Goal: Task Accomplishment & Management: Manage account settings

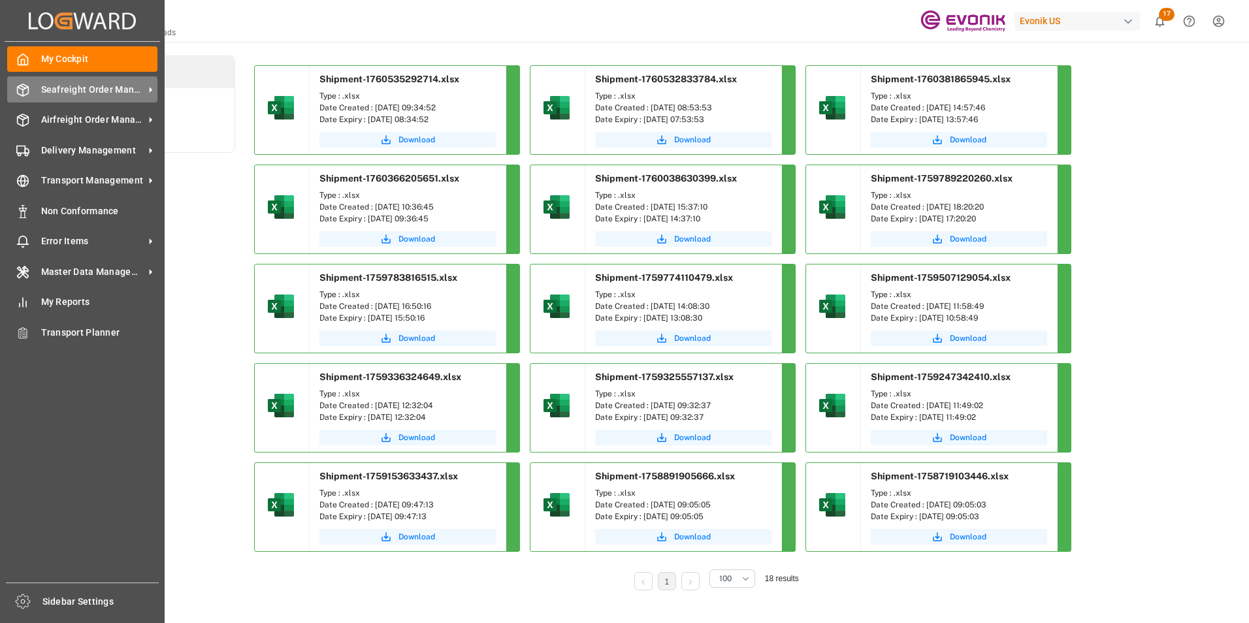
click at [64, 85] on span "Seafreight Order Management" at bounding box center [92, 90] width 103 height 14
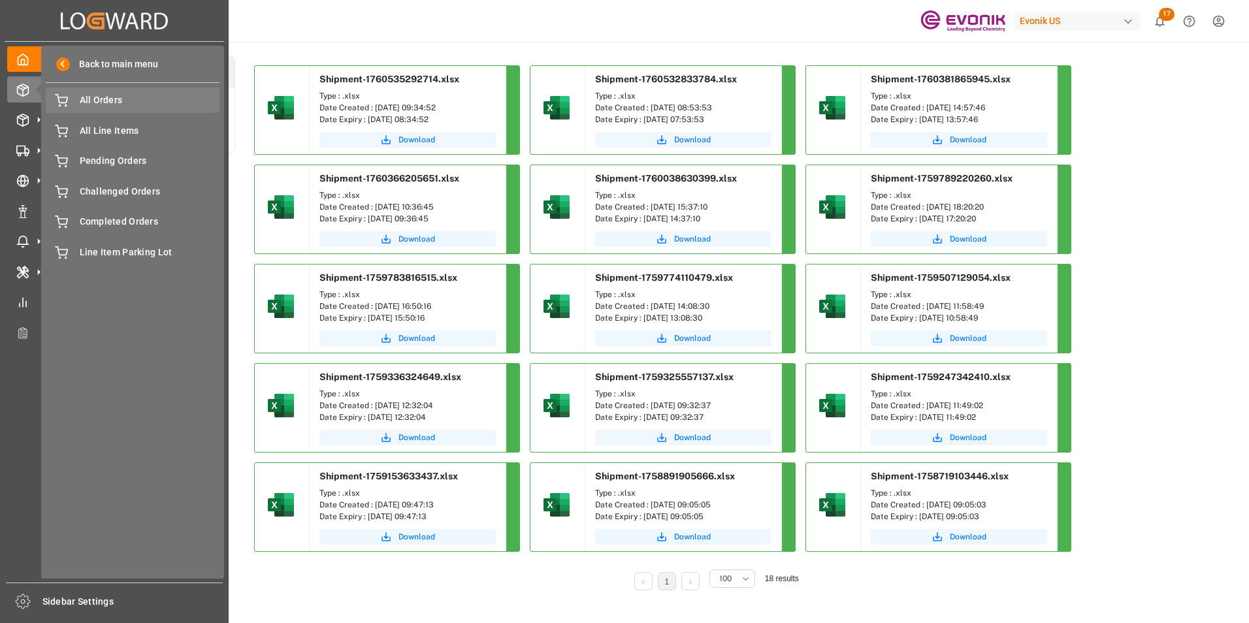
click at [80, 93] on div "All Orders All Orders" at bounding box center [133, 100] width 174 height 25
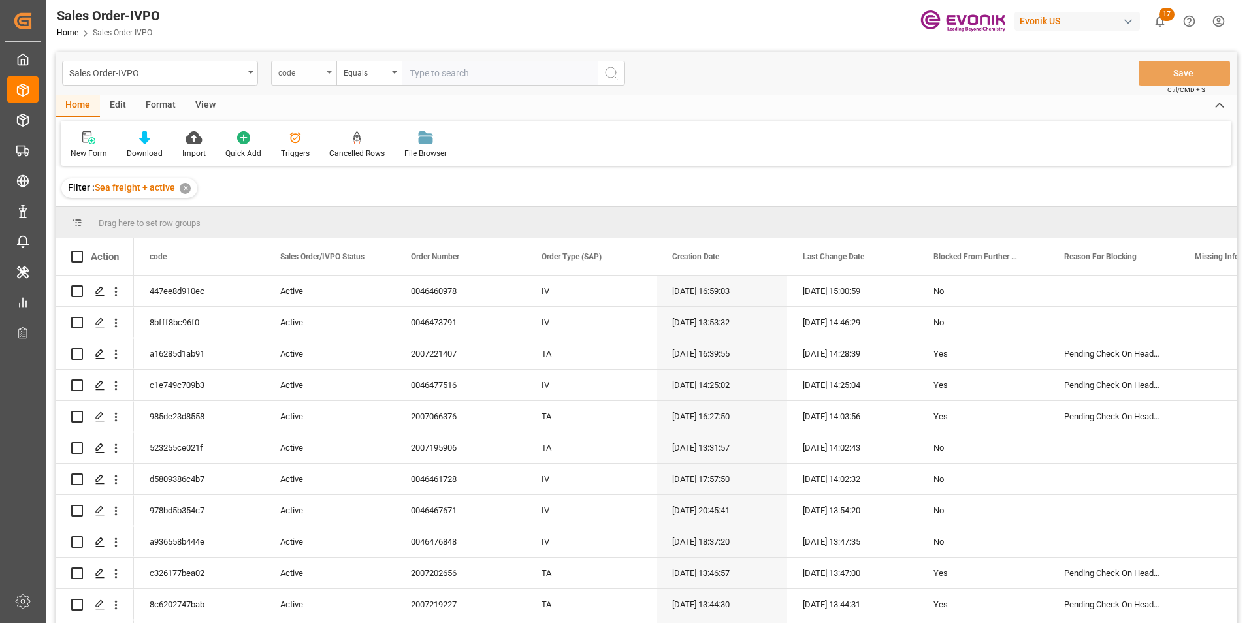
click at [329, 71] on div "code" at bounding box center [303, 73] width 65 height 25
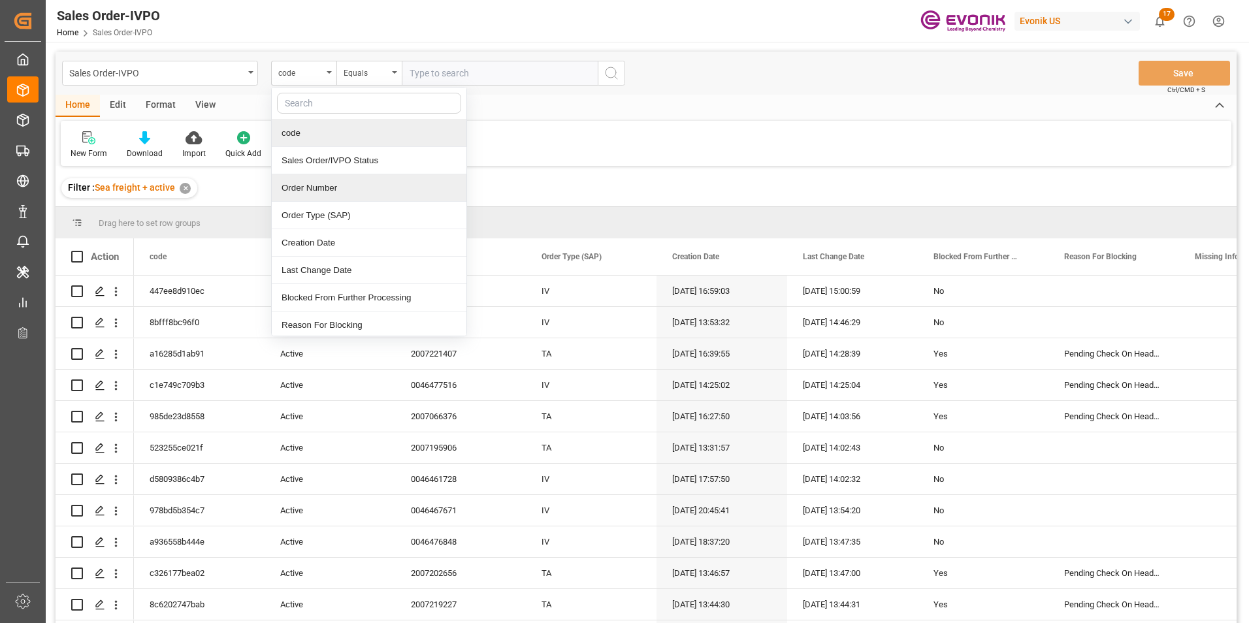
click at [306, 190] on div "Order Number" at bounding box center [369, 187] width 195 height 27
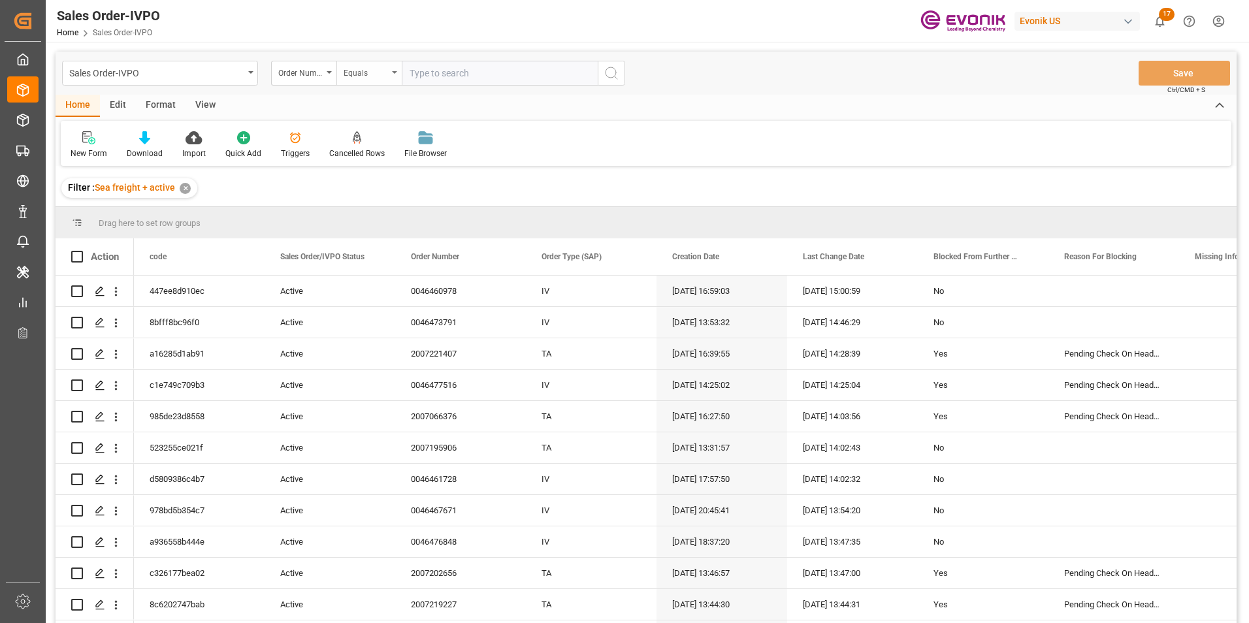
click at [397, 72] on icon "open menu" at bounding box center [394, 72] width 5 height 3
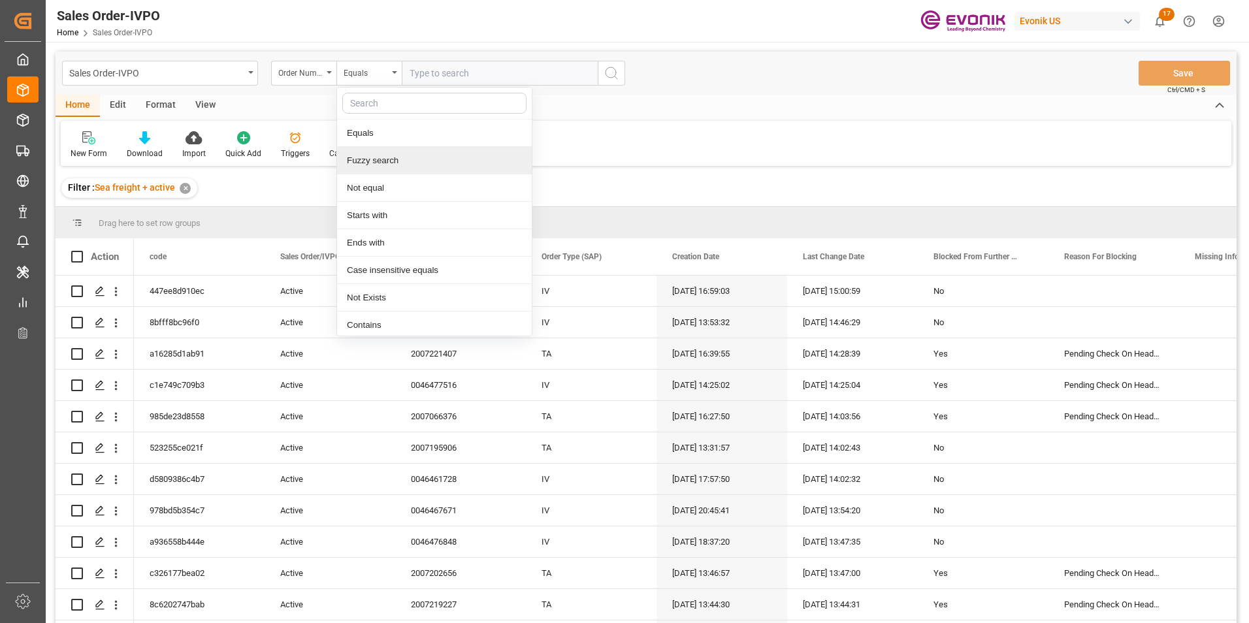
click at [382, 163] on div "Fuzzy search" at bounding box center [434, 160] width 195 height 27
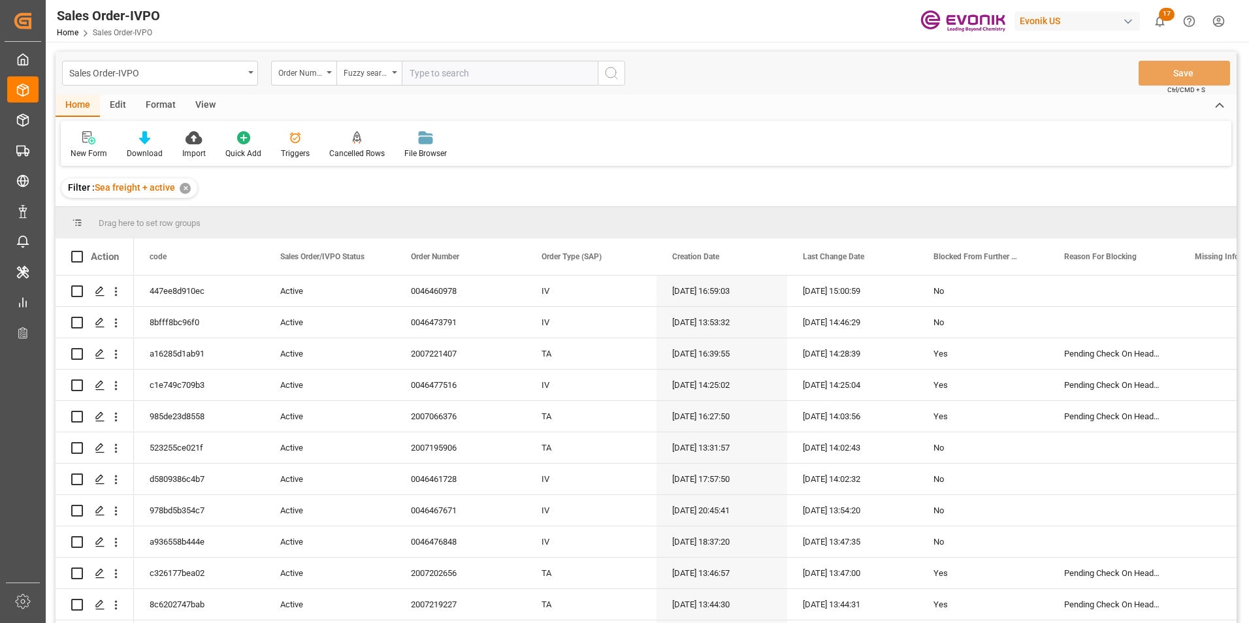
click at [420, 71] on input "text" at bounding box center [500, 73] width 196 height 25
paste input "2007137417"
type input "2007137417"
click at [612, 69] on icon "search button" at bounding box center [612, 73] width 16 height 16
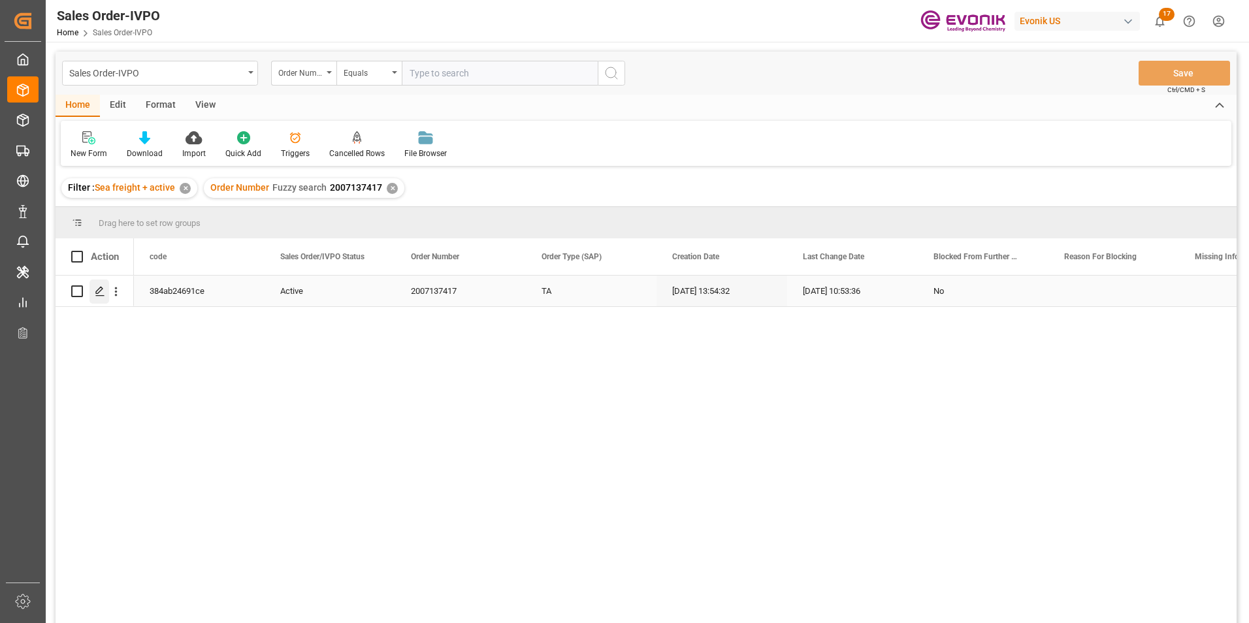
click at [95, 286] on div "Press SPACE to select this row." at bounding box center [100, 292] width 20 height 24
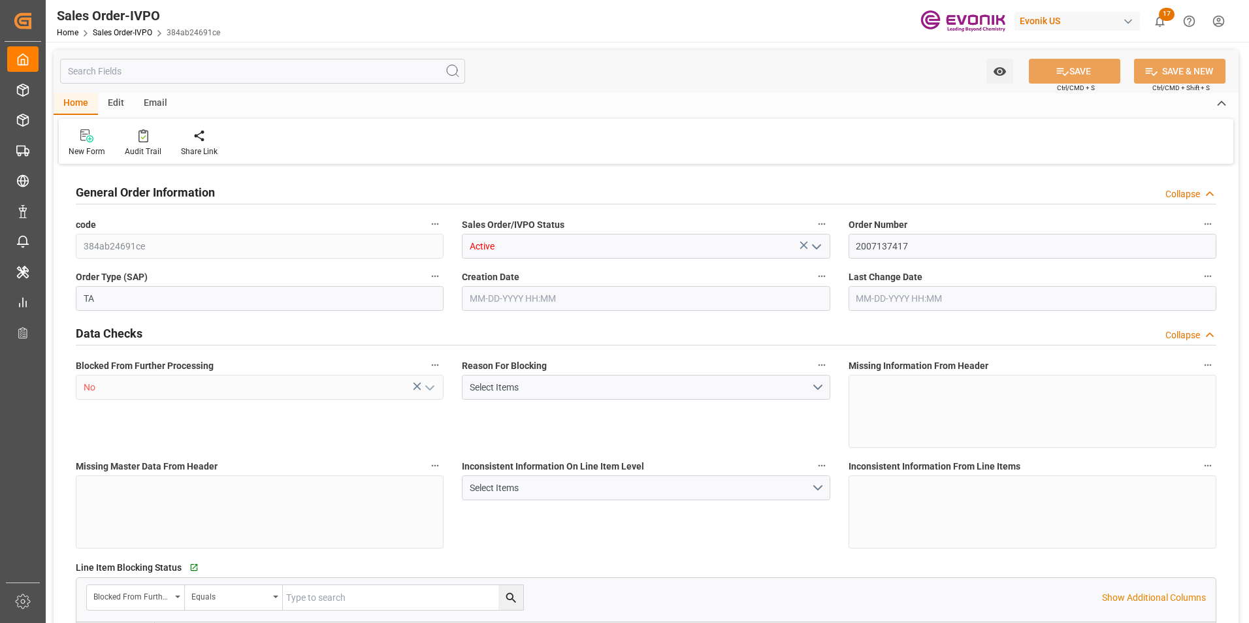
type input "BRSSZ"
type input "0"
type input "1"
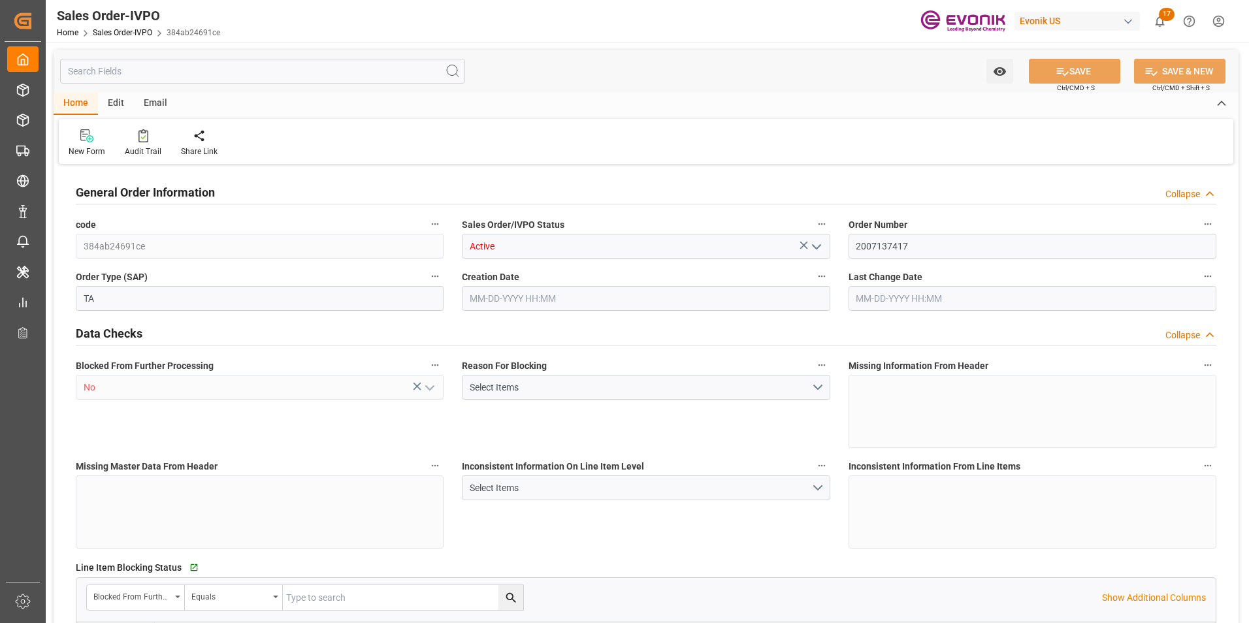
type input "15184.8"
type input "21.7787"
type input "17000"
type input "30"
type input "09-02-2025 13:54"
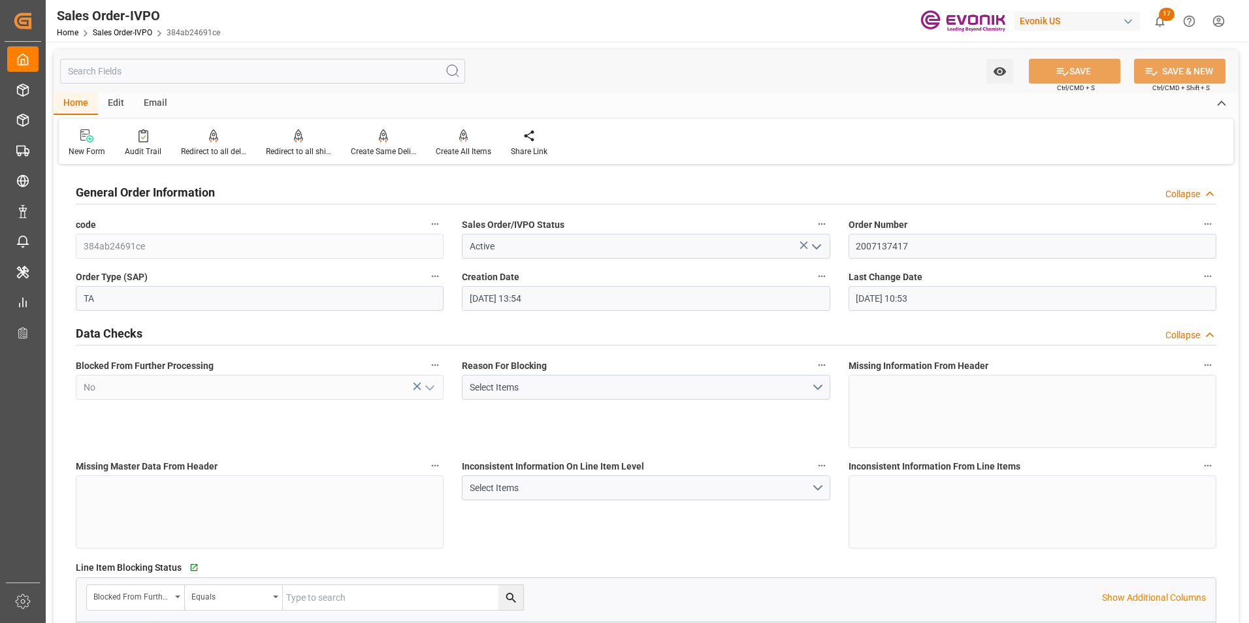
type input "10-01-2025 10:53"
click at [297, 138] on icon at bounding box center [298, 135] width 9 height 13
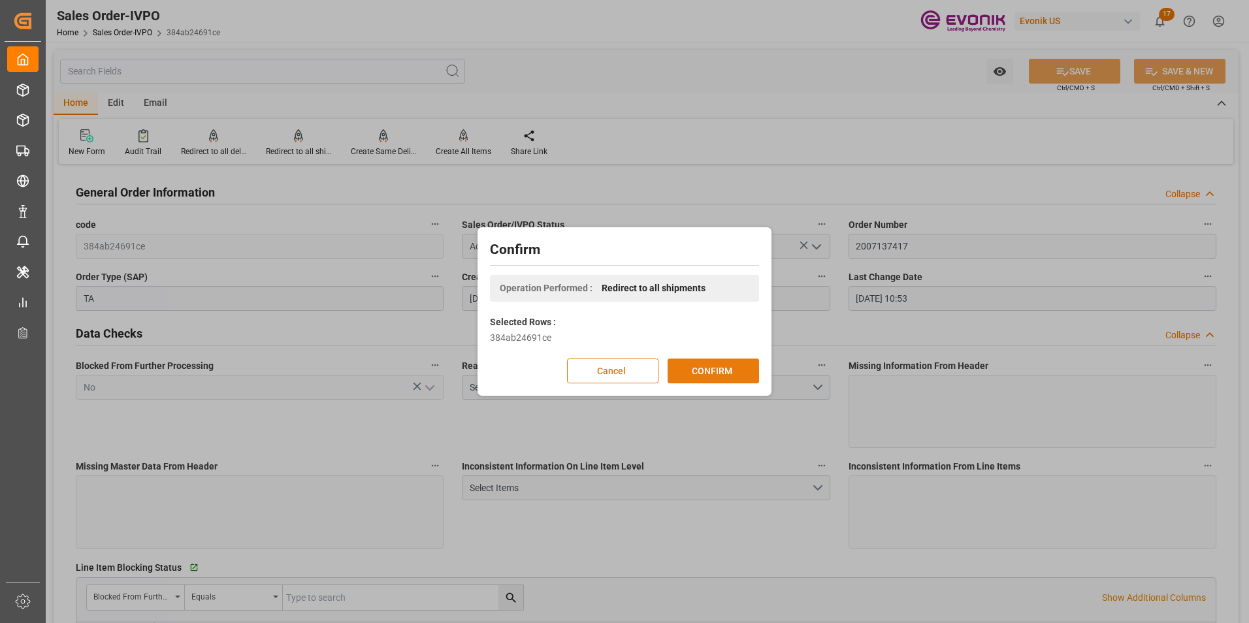
click at [713, 370] on button "CONFIRM" at bounding box center [713, 371] width 91 height 25
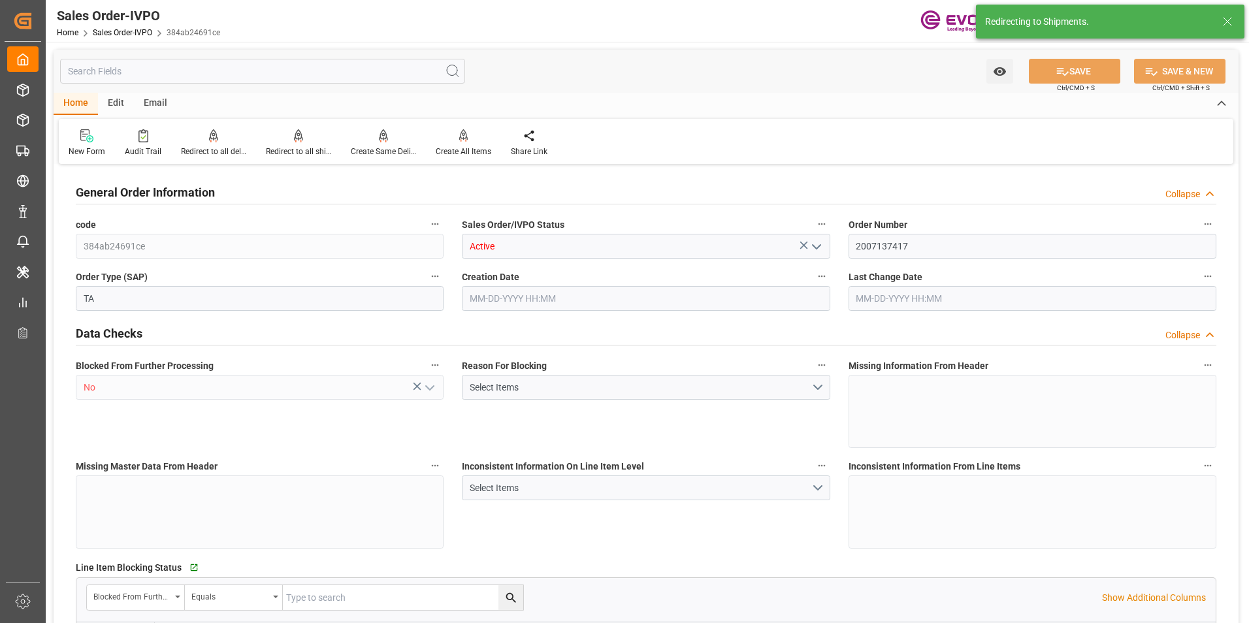
type input "BRSSZ"
type input "0"
type input "1"
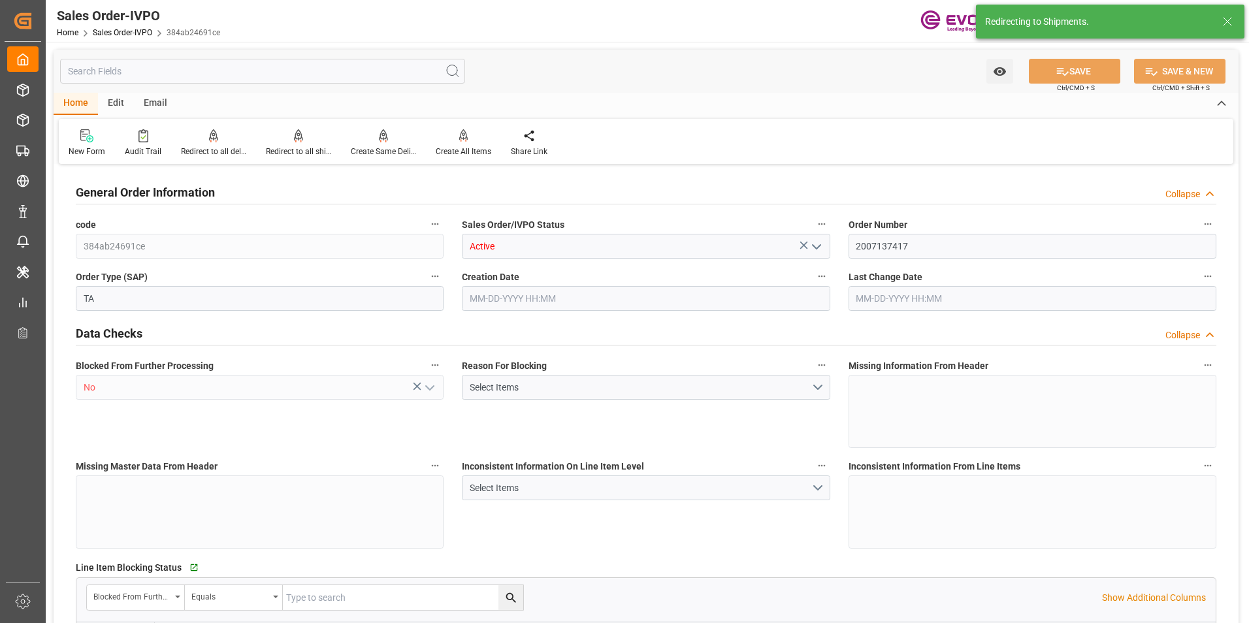
type input "15184.8"
type input "21.7787"
type input "17000"
type input "30"
type input "09-02-2025 13:54"
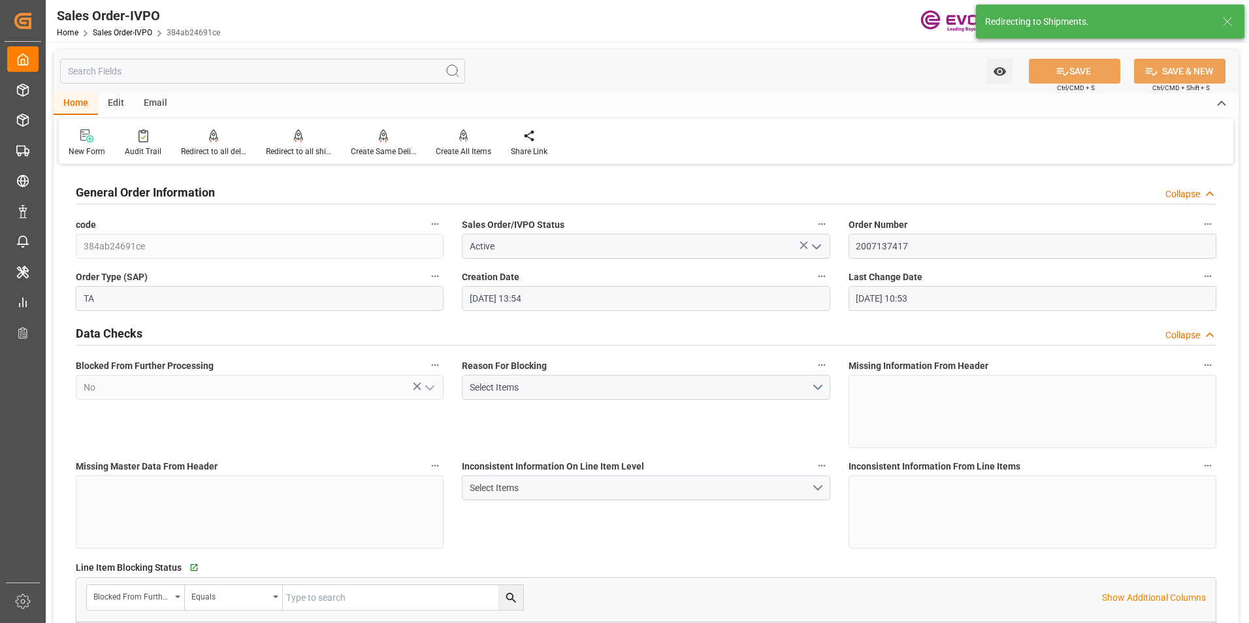
type input "10-01-2025 10:53"
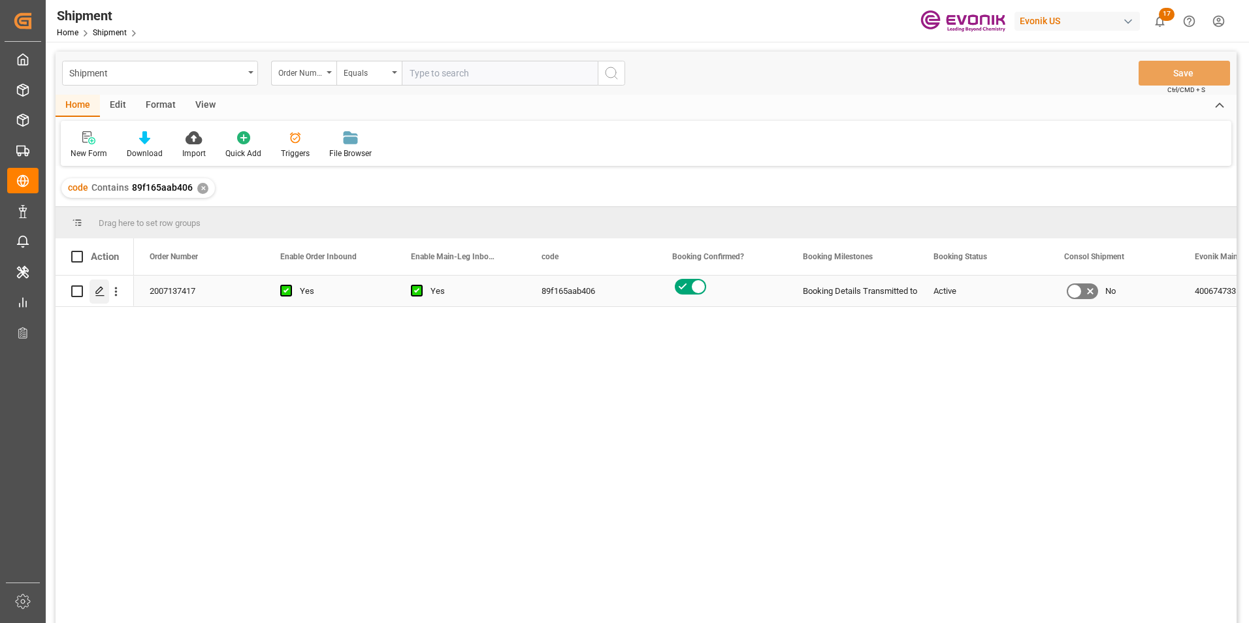
click at [97, 289] on icon "Press SPACE to select this row." at bounding box center [100, 291] width 10 height 10
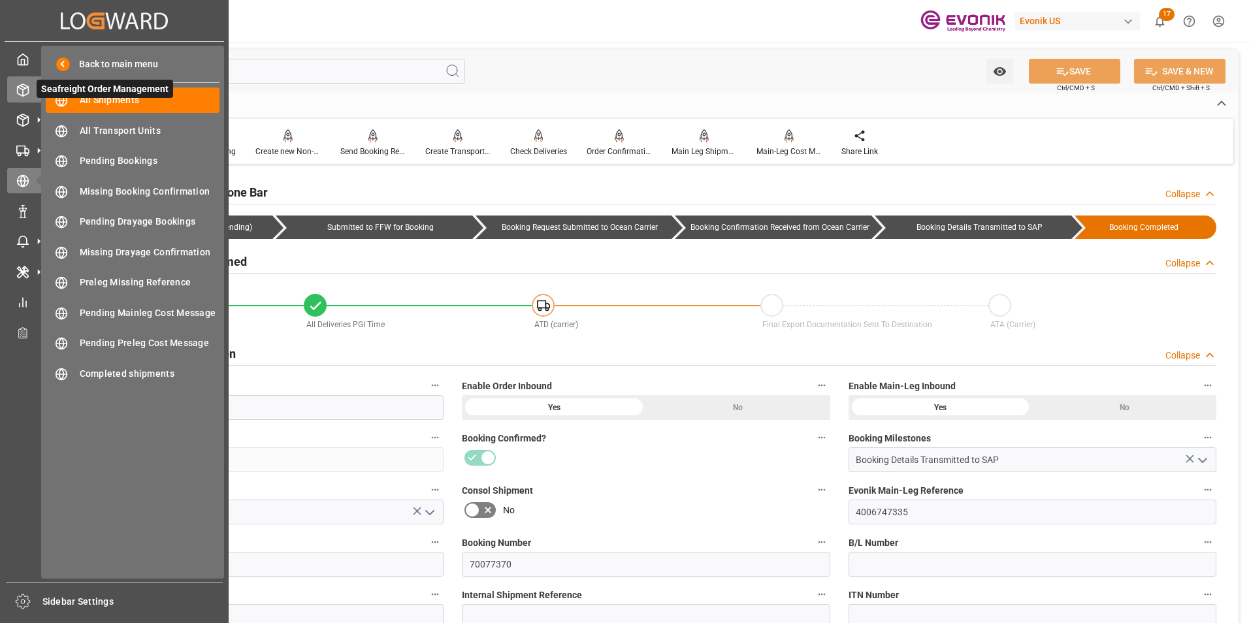
click at [18, 91] on icon at bounding box center [23, 90] width 11 height 12
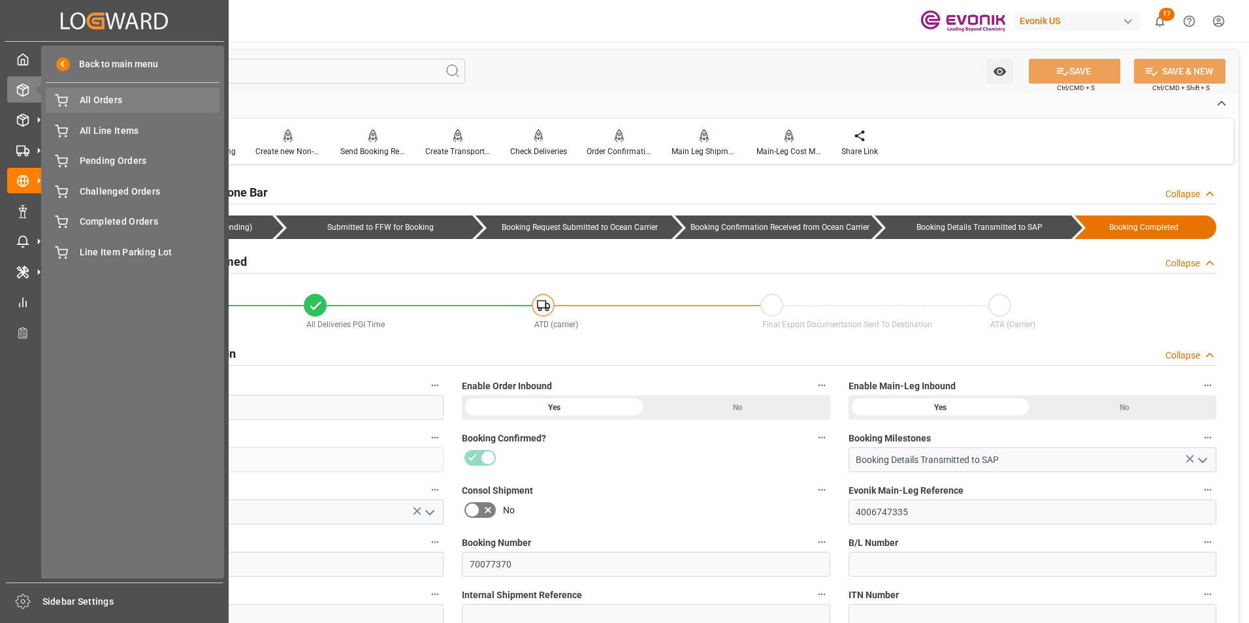
click at [95, 95] on span "All Orders" at bounding box center [150, 100] width 140 height 14
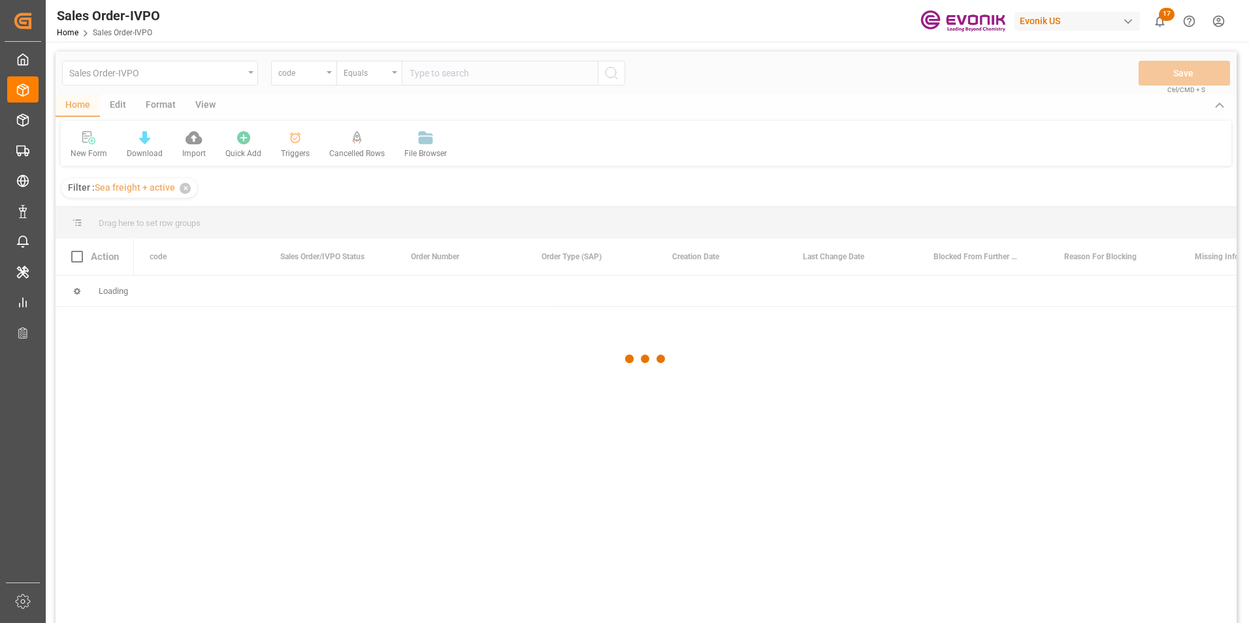
click at [328, 71] on div at bounding box center [646, 359] width 1181 height 615
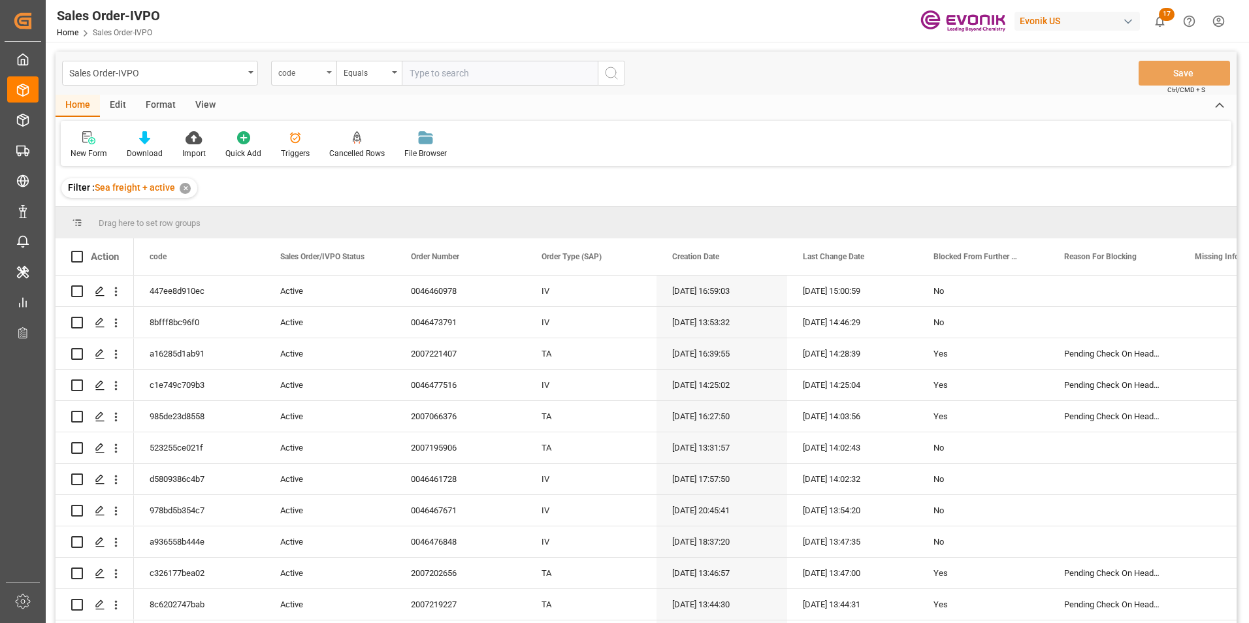
click at [327, 71] on icon "open menu" at bounding box center [329, 72] width 5 height 3
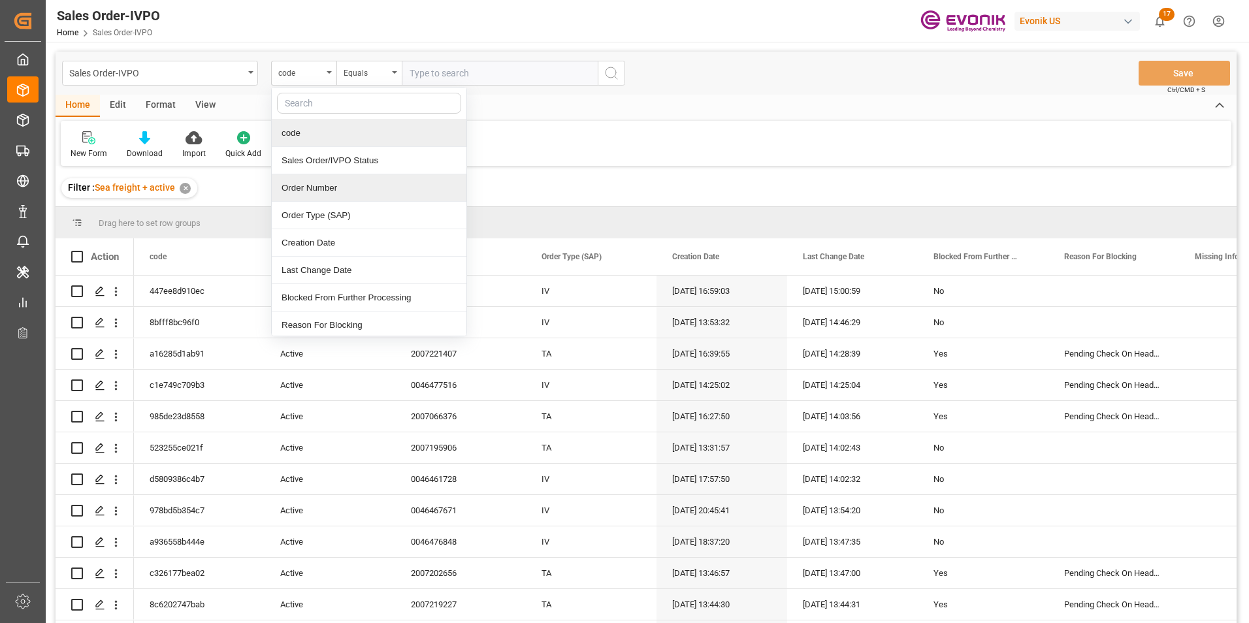
click at [314, 193] on div "Order Number" at bounding box center [369, 187] width 195 height 27
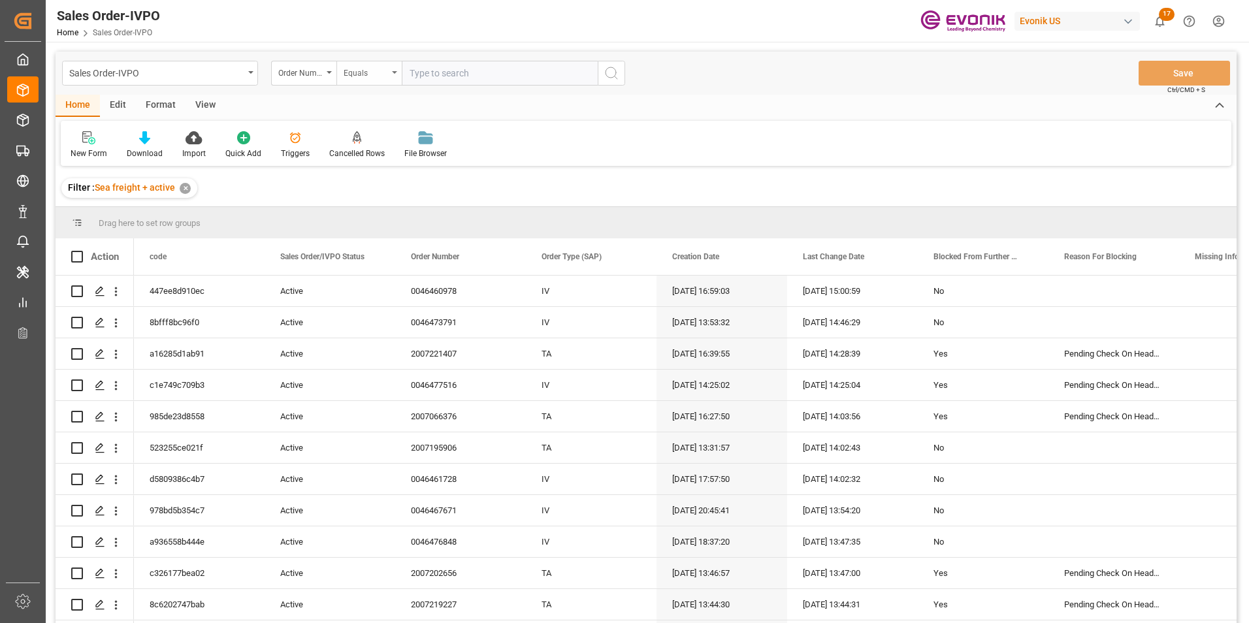
click at [393, 69] on div "Equals" at bounding box center [368, 73] width 65 height 25
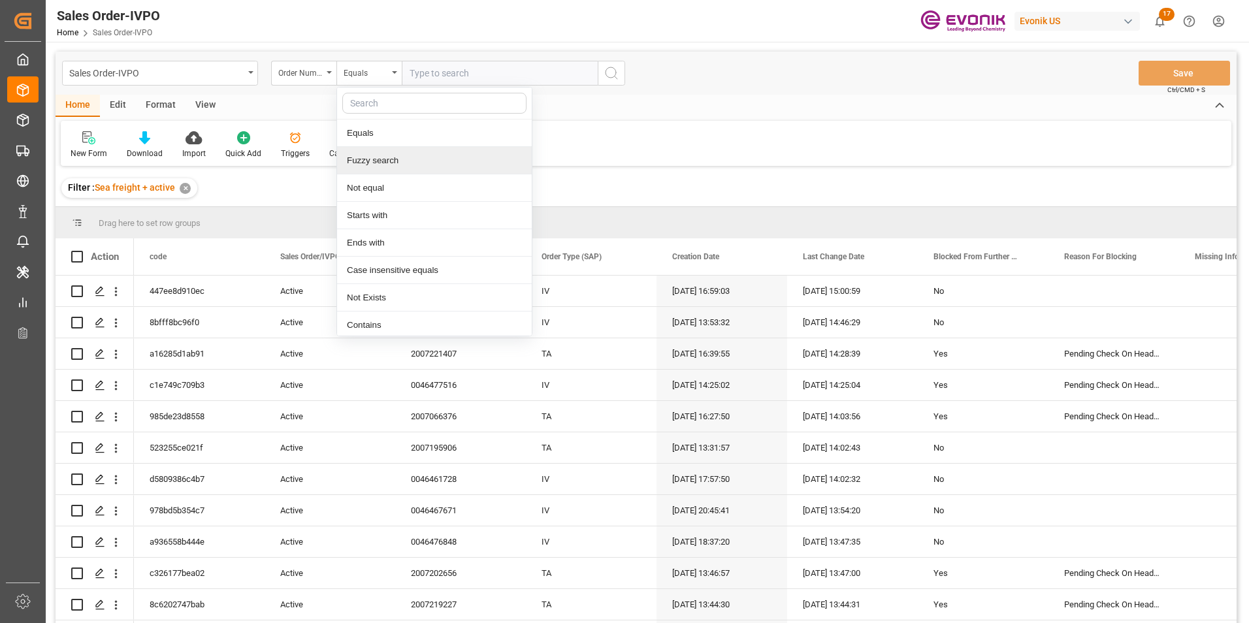
click at [380, 161] on div "Fuzzy search" at bounding box center [434, 160] width 195 height 27
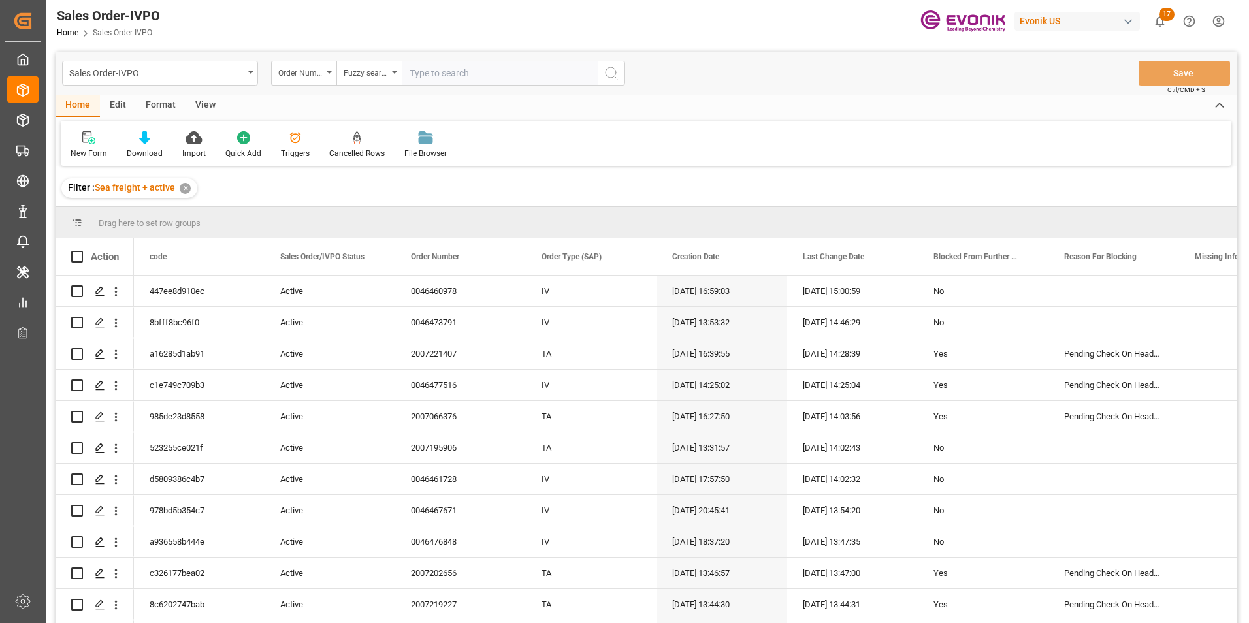
click at [433, 73] on input "text" at bounding box center [500, 73] width 196 height 25
paste input "2007216767"
type input "2007216767"
click at [612, 69] on icon "search button" at bounding box center [612, 73] width 16 height 16
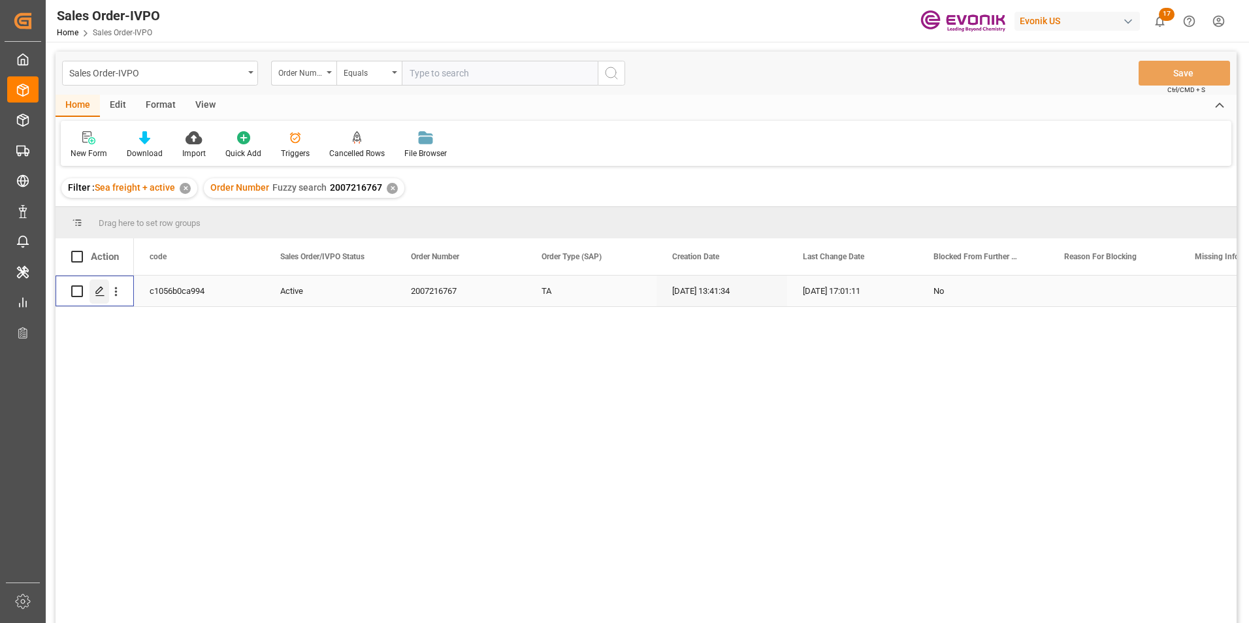
click at [99, 288] on icon "Press SPACE to select this row." at bounding box center [100, 291] width 10 height 10
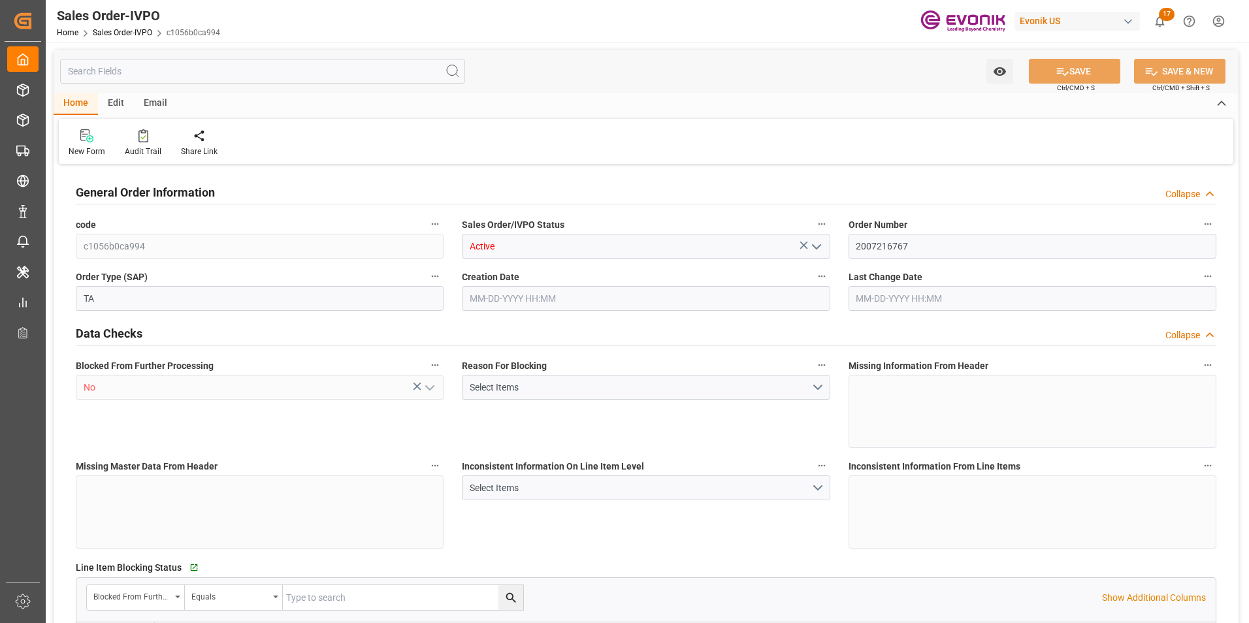
type input "COCTG"
type input "0"
type input "1"
type input "863.9"
type input "[DATE] 13:41"
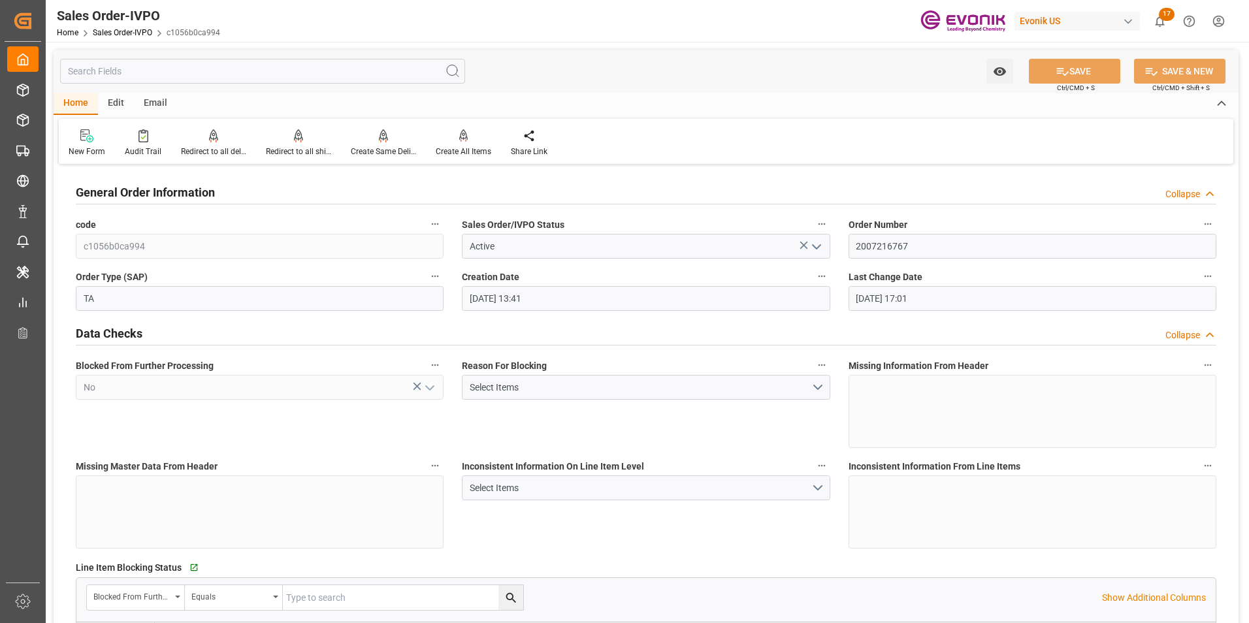
type input "[DATE] 17:01"
click at [295, 132] on icon at bounding box center [298, 135] width 9 height 13
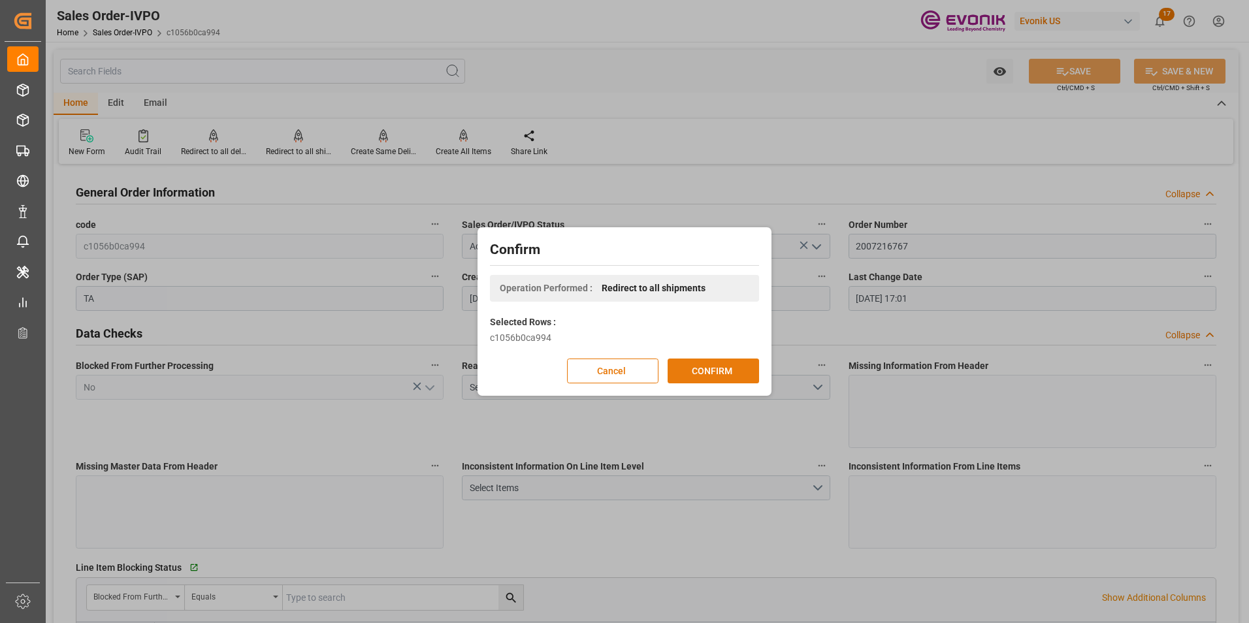
click at [715, 368] on button "CONFIRM" at bounding box center [713, 371] width 91 height 25
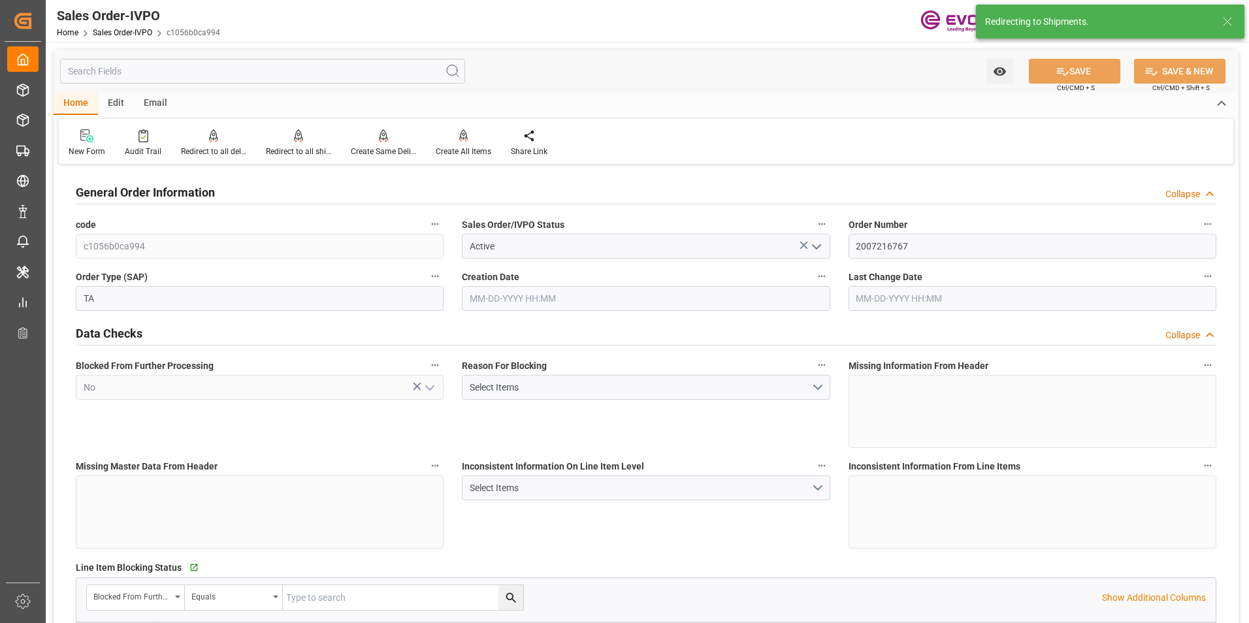
type input "COCTG"
type input "0"
type input "1"
type input "863.9"
type input "[DATE] 13:41"
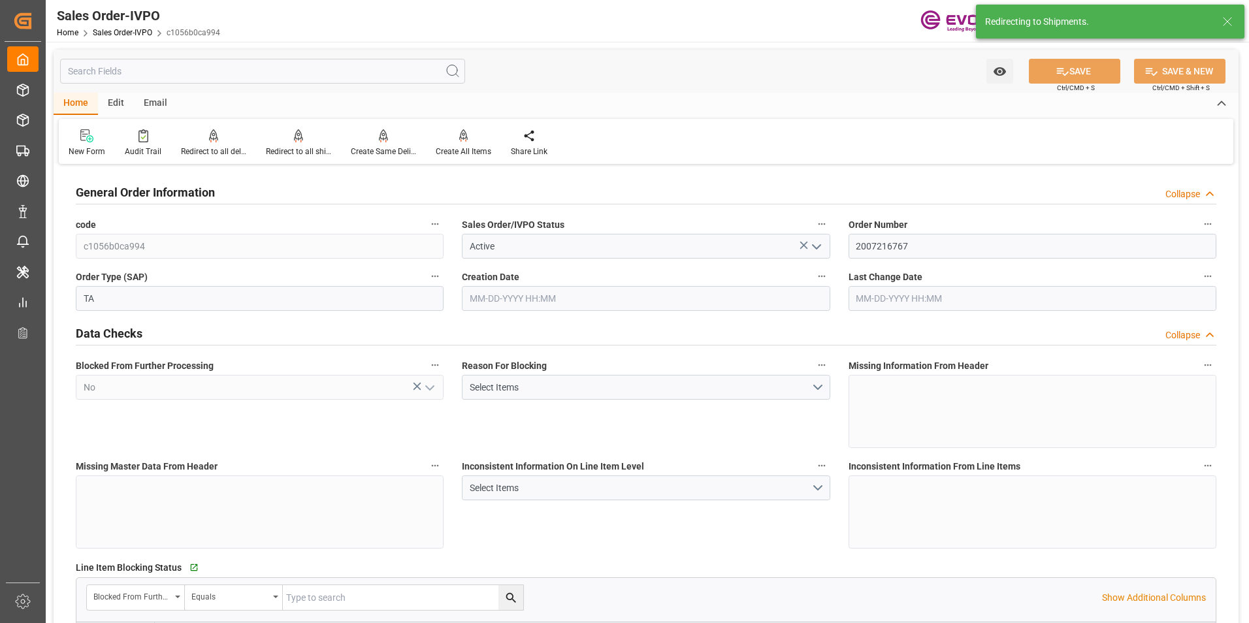
type input "[DATE] 17:01"
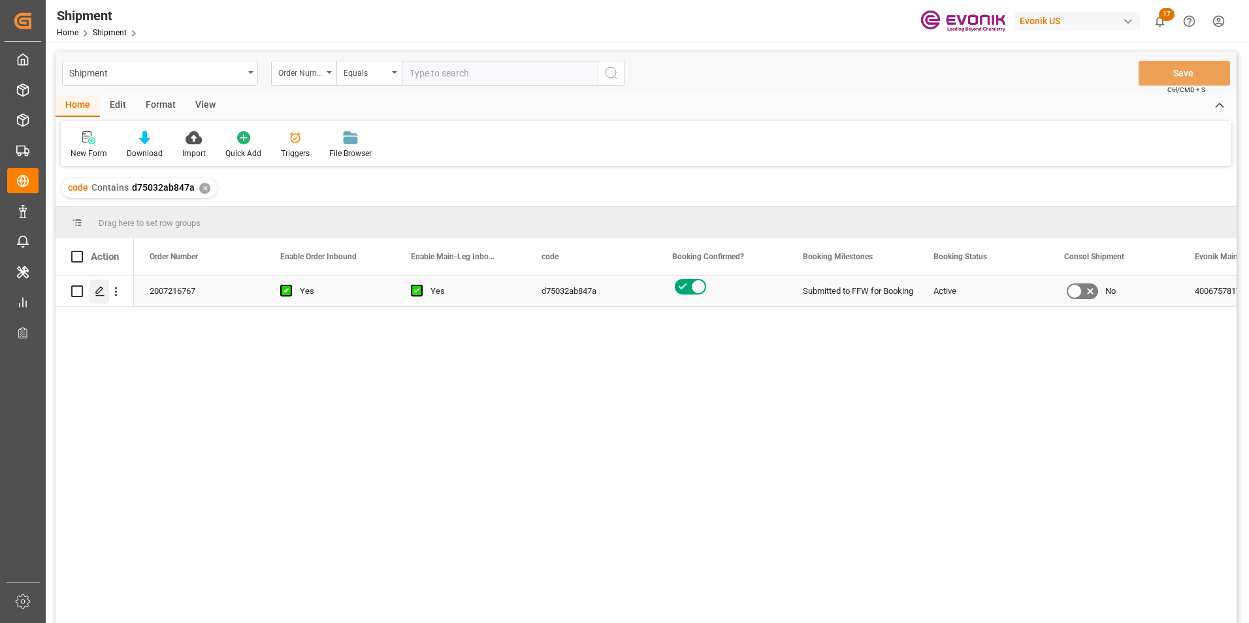
click at [91, 289] on div "Press SPACE to select this row." at bounding box center [100, 292] width 20 height 24
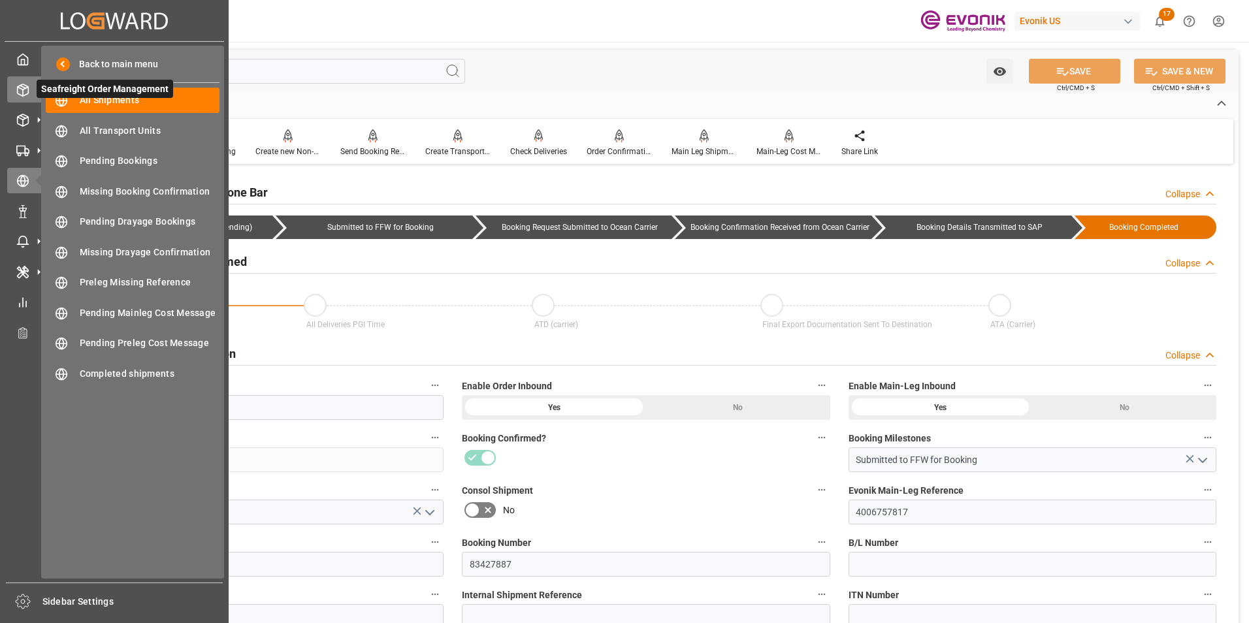
click at [19, 85] on icon at bounding box center [22, 90] width 13 height 13
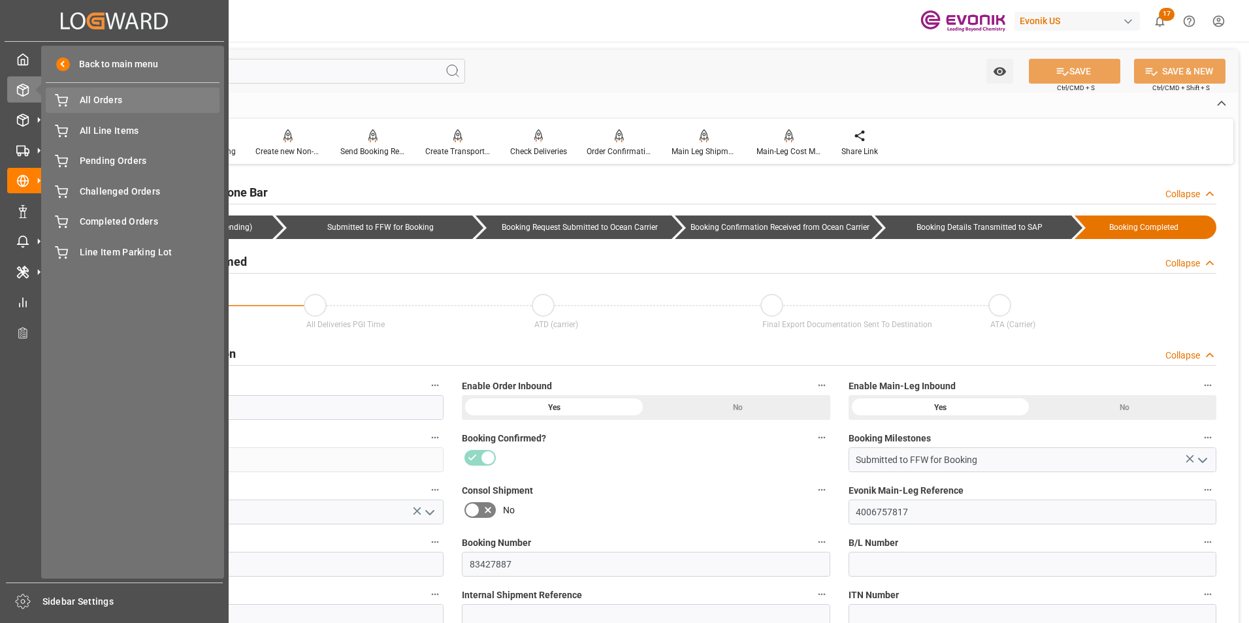
click at [96, 103] on span "All Orders" at bounding box center [150, 100] width 140 height 14
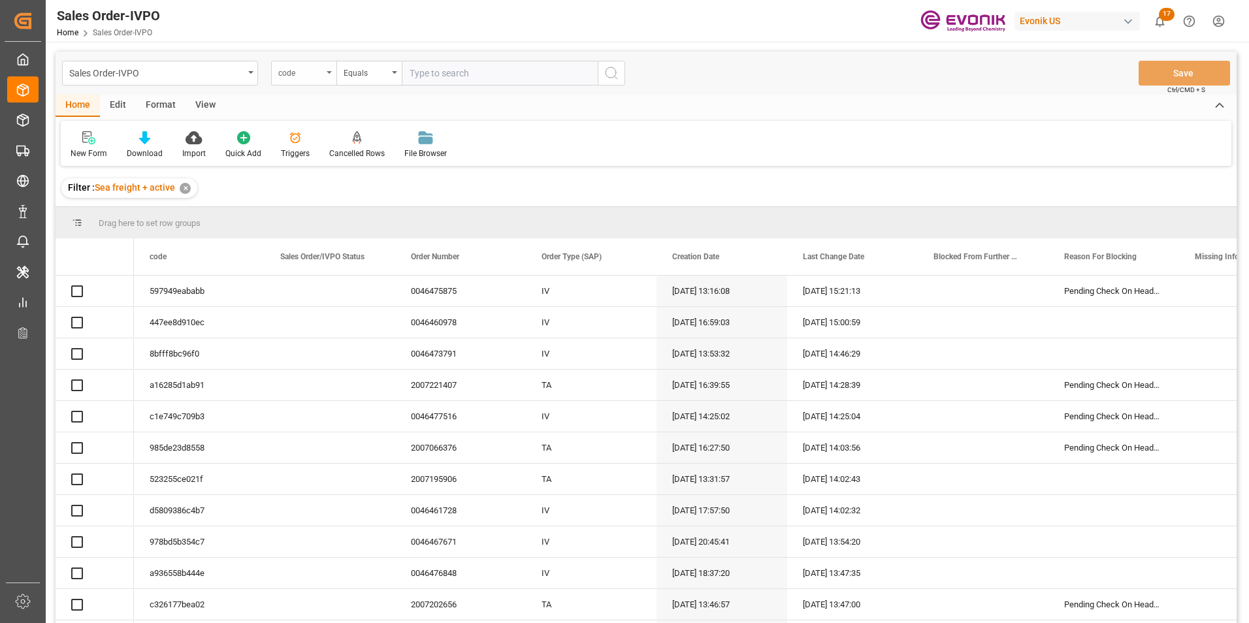
click at [331, 69] on div "code" at bounding box center [303, 73] width 65 height 25
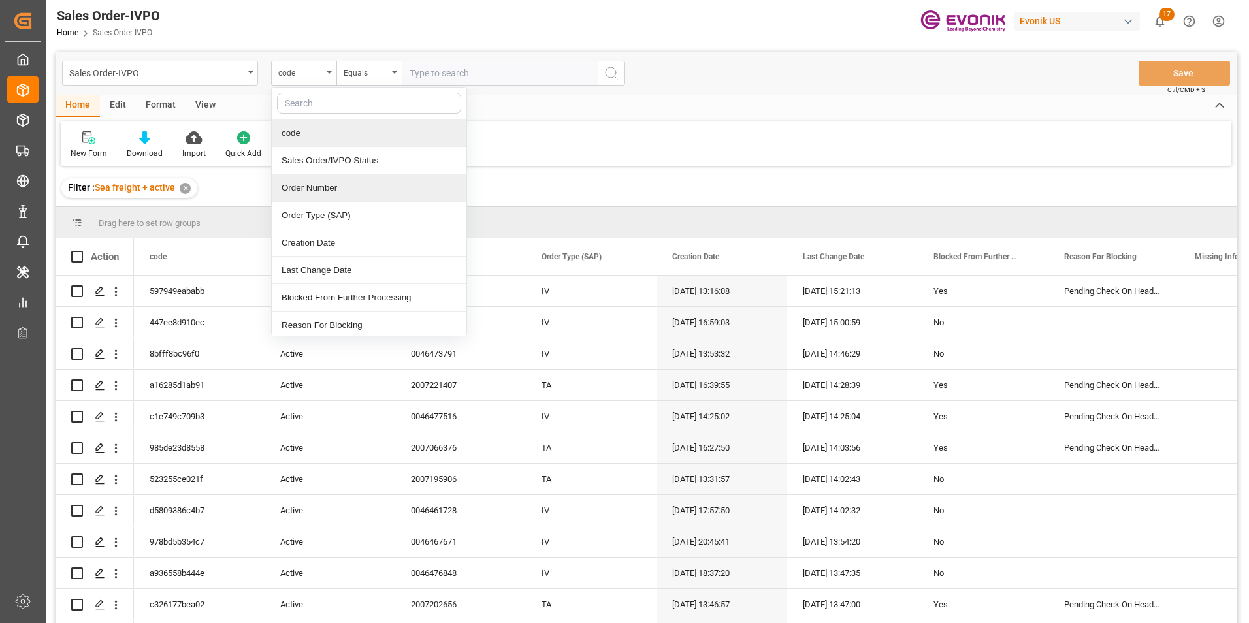
click at [321, 188] on div "Order Number" at bounding box center [369, 187] width 195 height 27
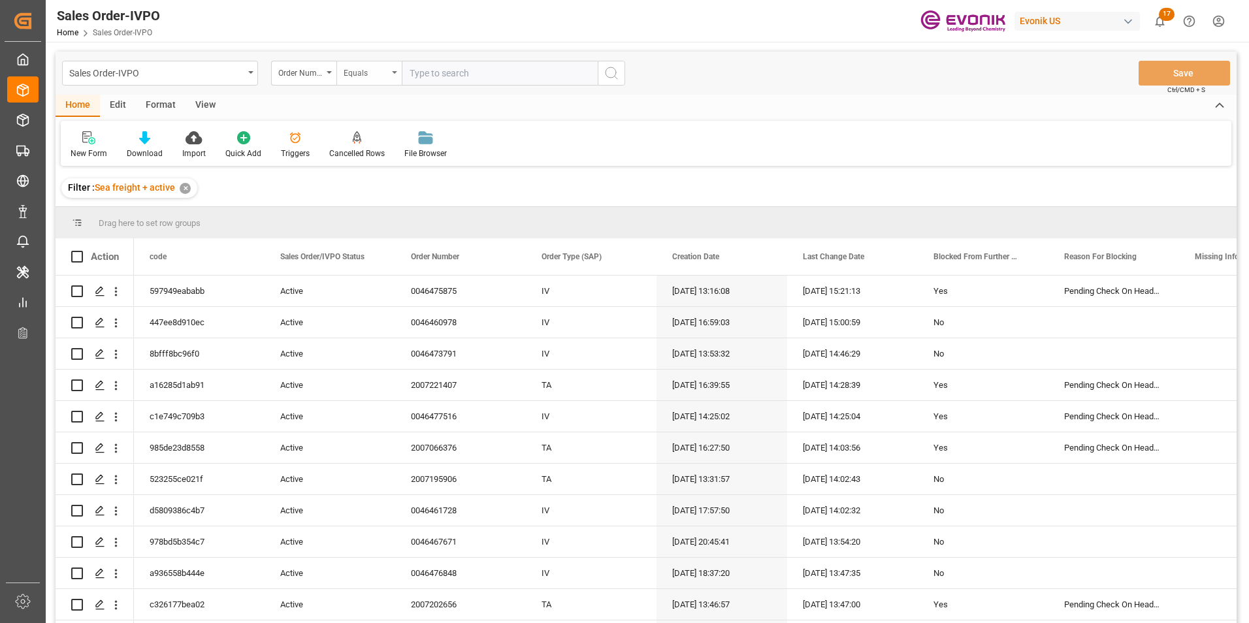
click at [395, 71] on icon "open menu" at bounding box center [394, 72] width 5 height 3
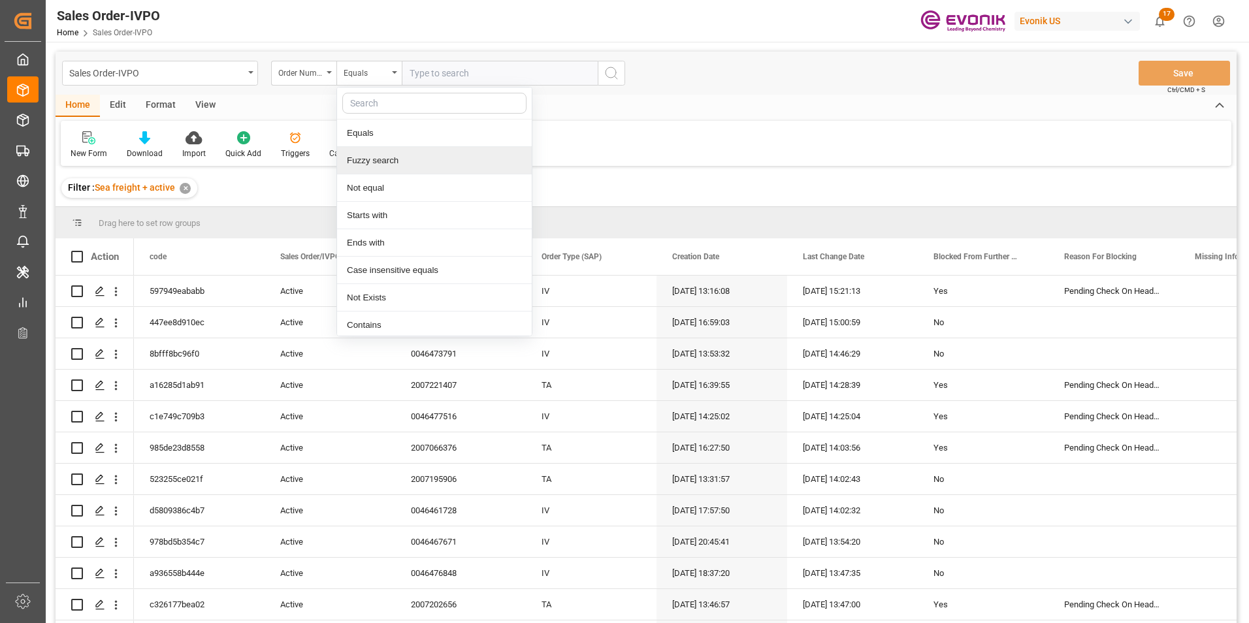
click at [387, 159] on div "Fuzzy search" at bounding box center [434, 160] width 195 height 27
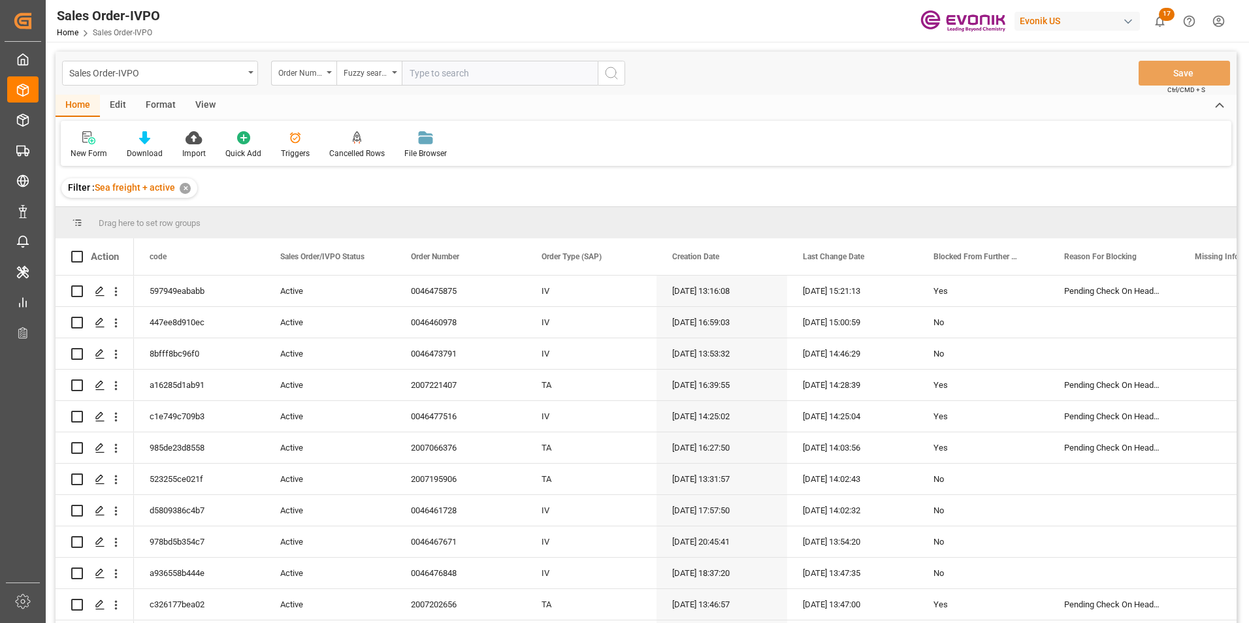
click at [440, 73] on input "text" at bounding box center [500, 73] width 196 height 25
paste input "2007202704"
type input "2007202704"
click at [610, 73] on icon "search button" at bounding box center [612, 73] width 16 height 16
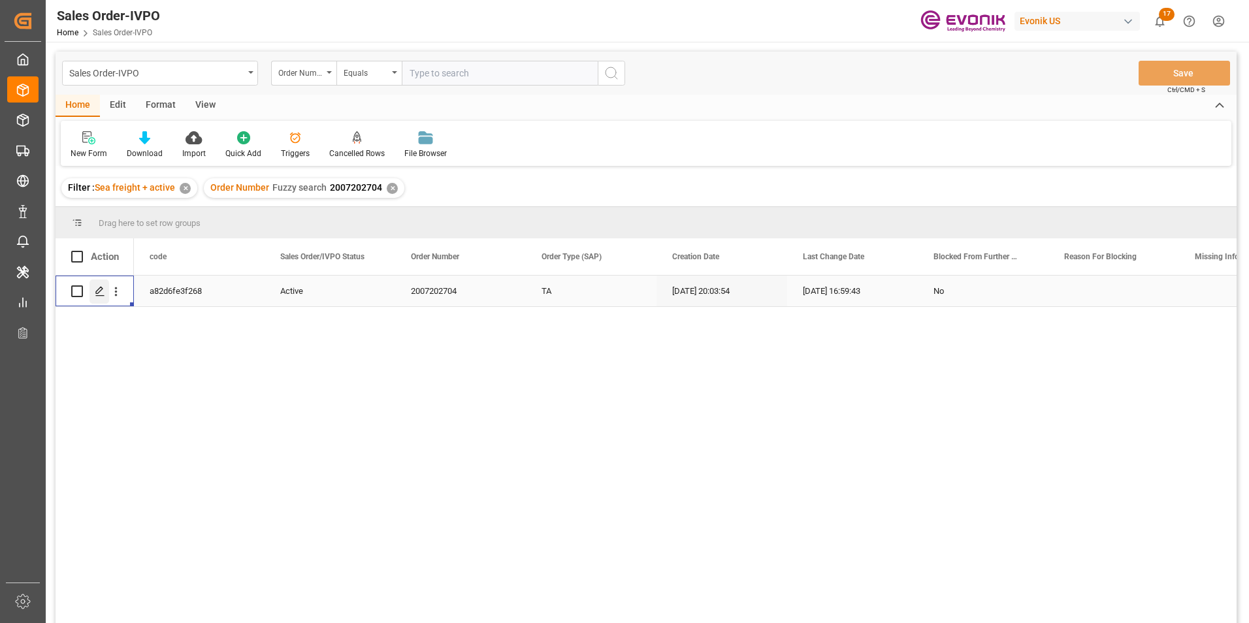
click at [96, 288] on icon "Press SPACE to select this row." at bounding box center [100, 291] width 10 height 10
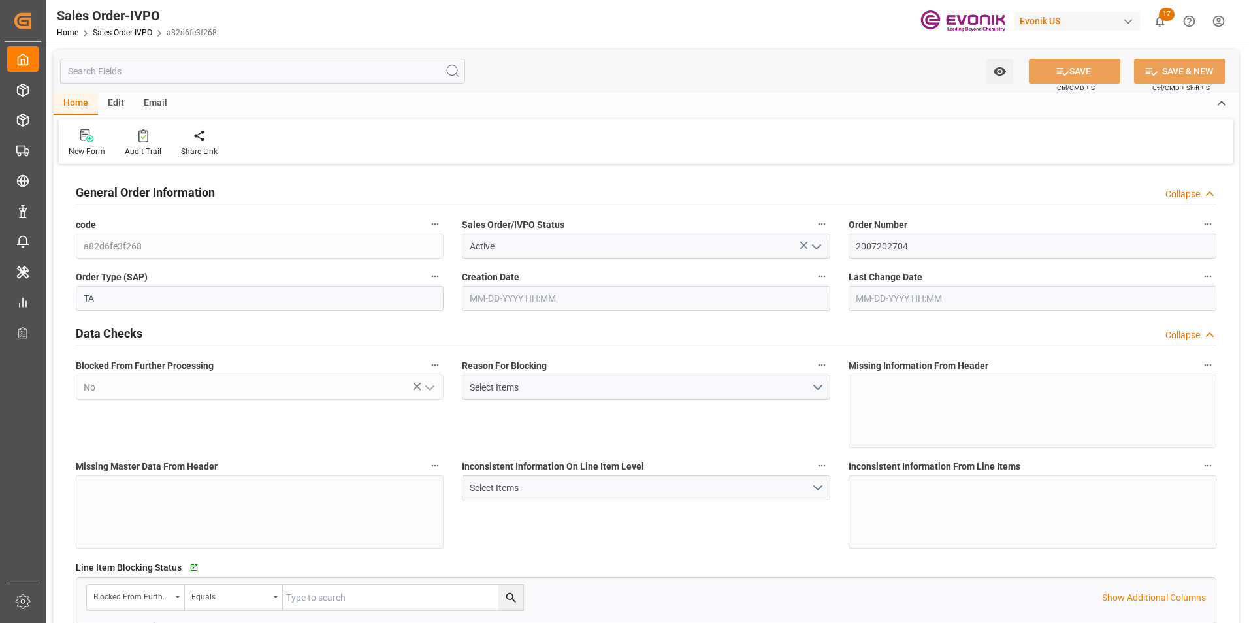
type input "PAPTY"
type input "0"
type input "1"
type input "1319.8"
type input "09-26-2025 20:03"
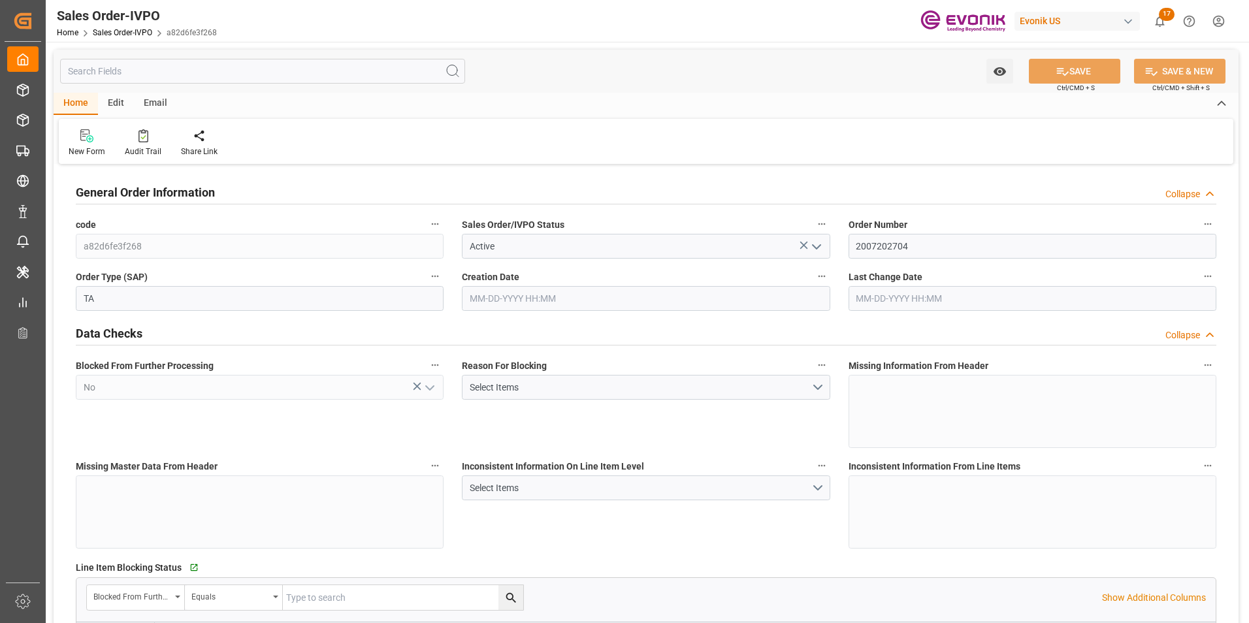
type input "10-13-2025 16:59"
click at [287, 139] on div at bounding box center [298, 136] width 65 height 14
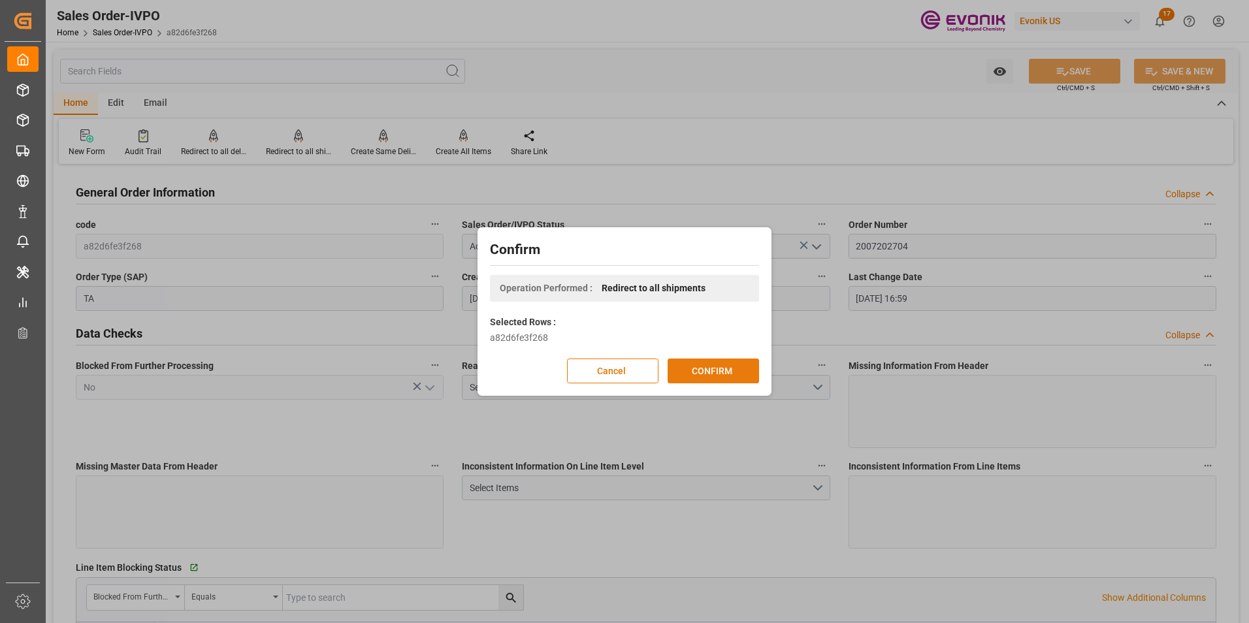
click at [723, 367] on button "CONFIRM" at bounding box center [713, 371] width 91 height 25
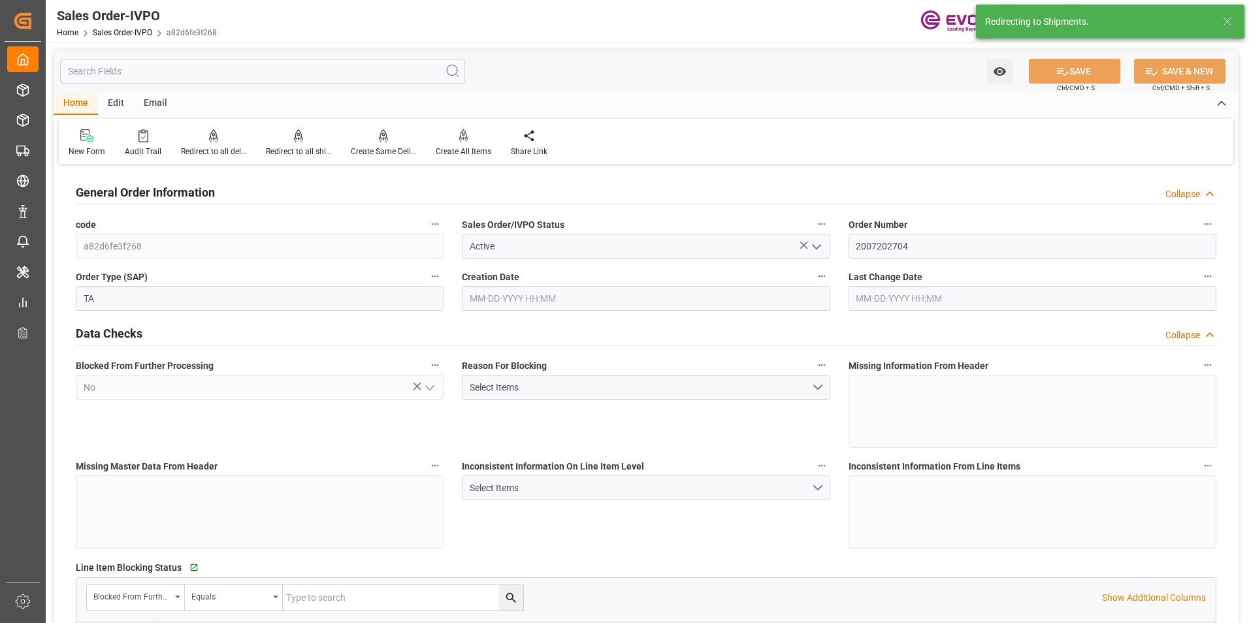
type input "PAPTY"
type input "0"
type input "1"
type input "1319.8"
type input "09-26-2025 20:03"
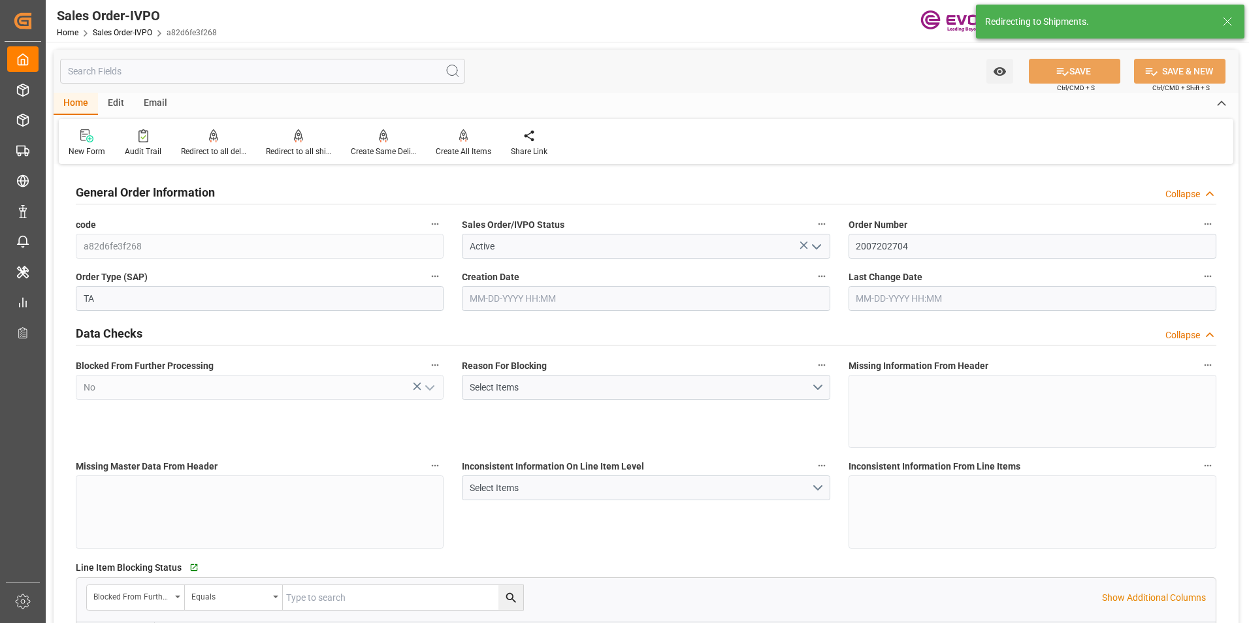
type input "10-13-2025 16:59"
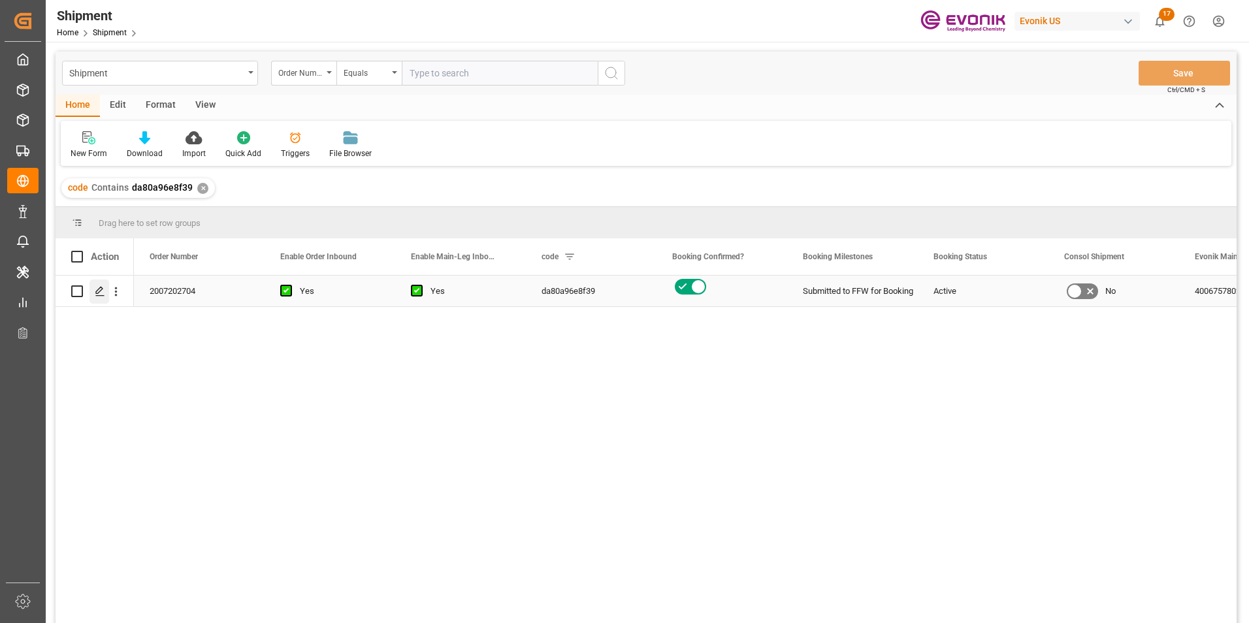
click at [101, 289] on icon "Press SPACE to select this row." at bounding box center [100, 291] width 10 height 10
